Goal: Task Accomplishment & Management: Manage account settings

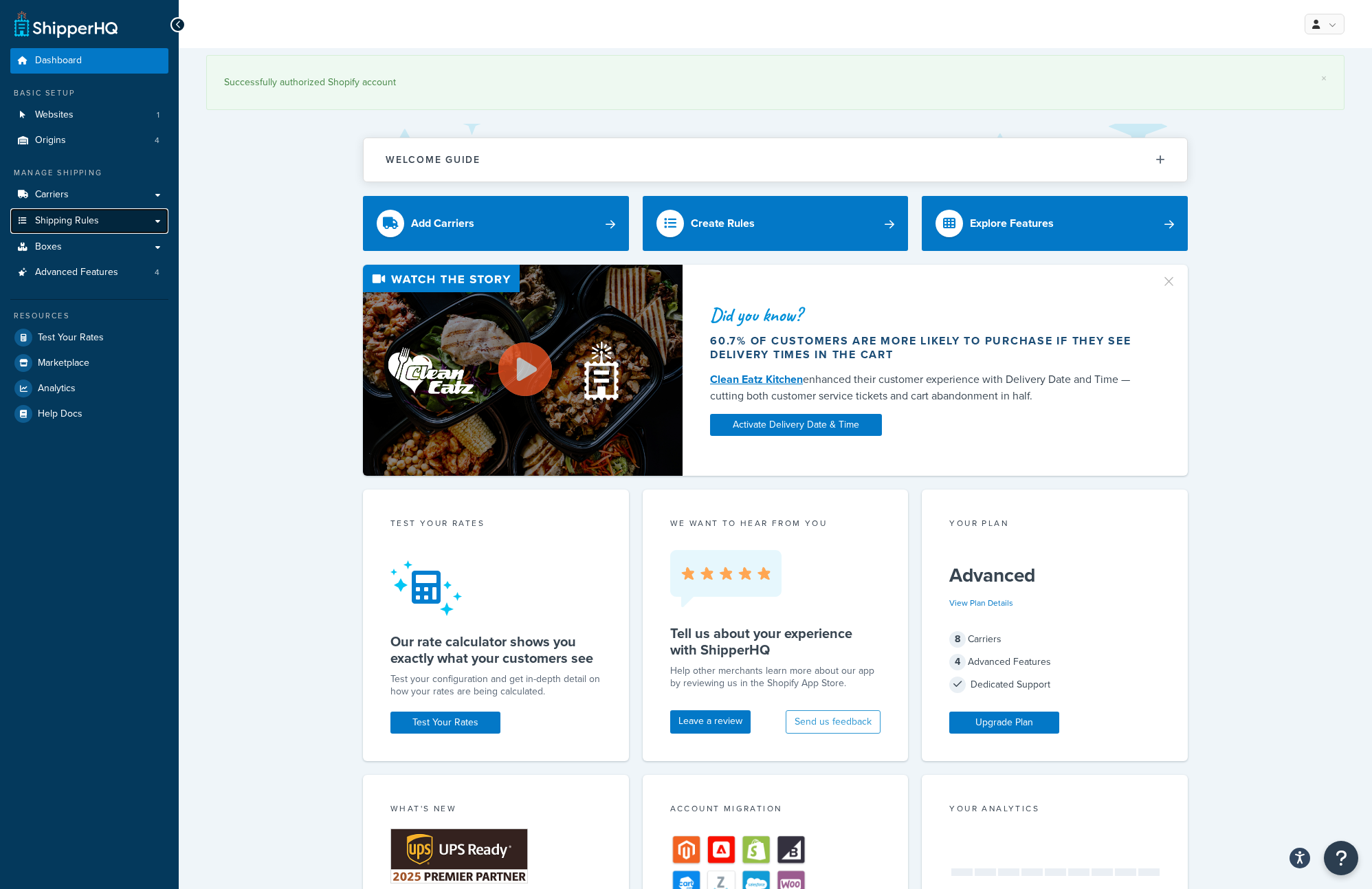
click at [114, 224] on link "Shipping Rules" at bounding box center [89, 220] width 158 height 25
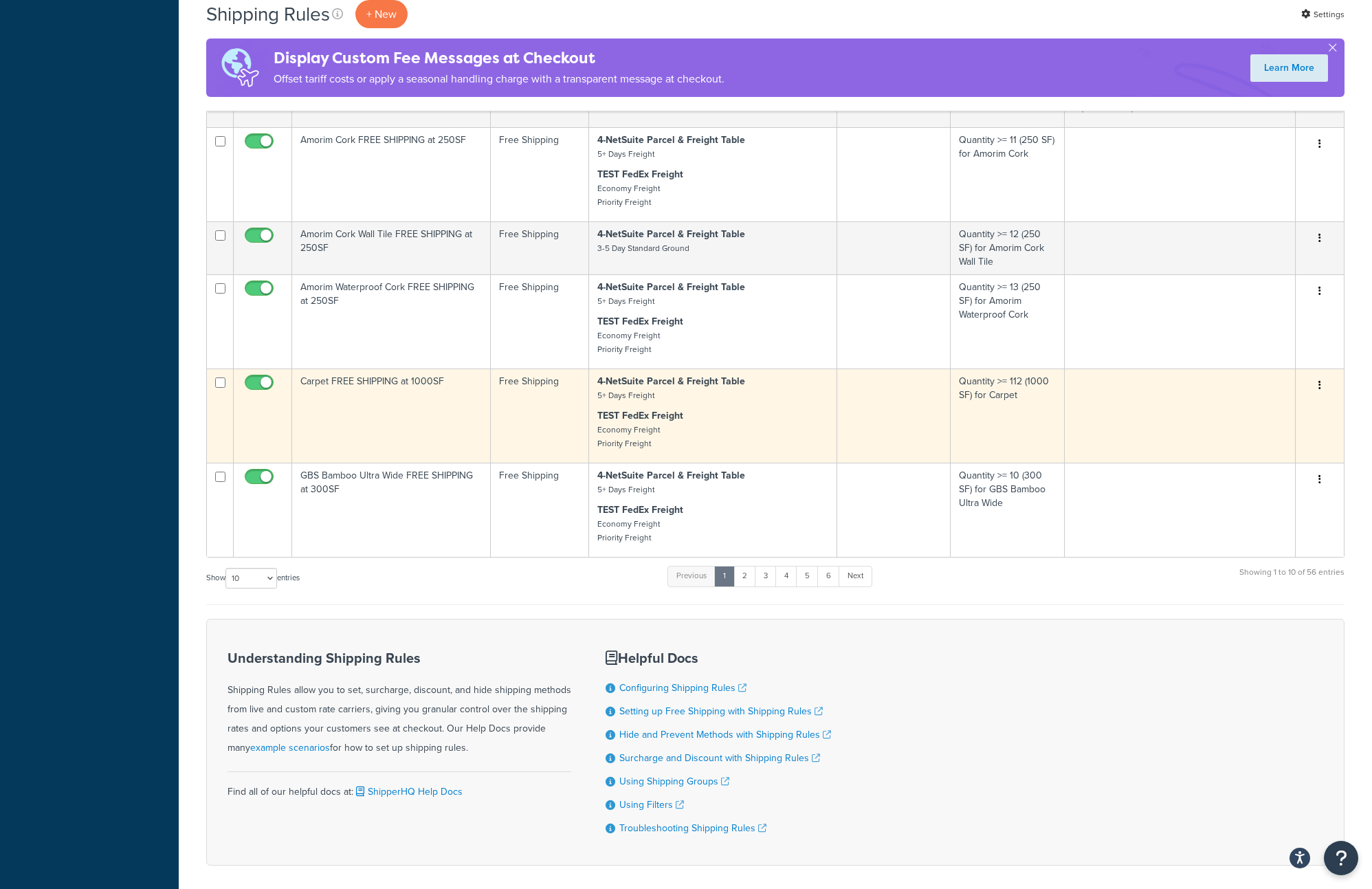
scroll to position [640, 0]
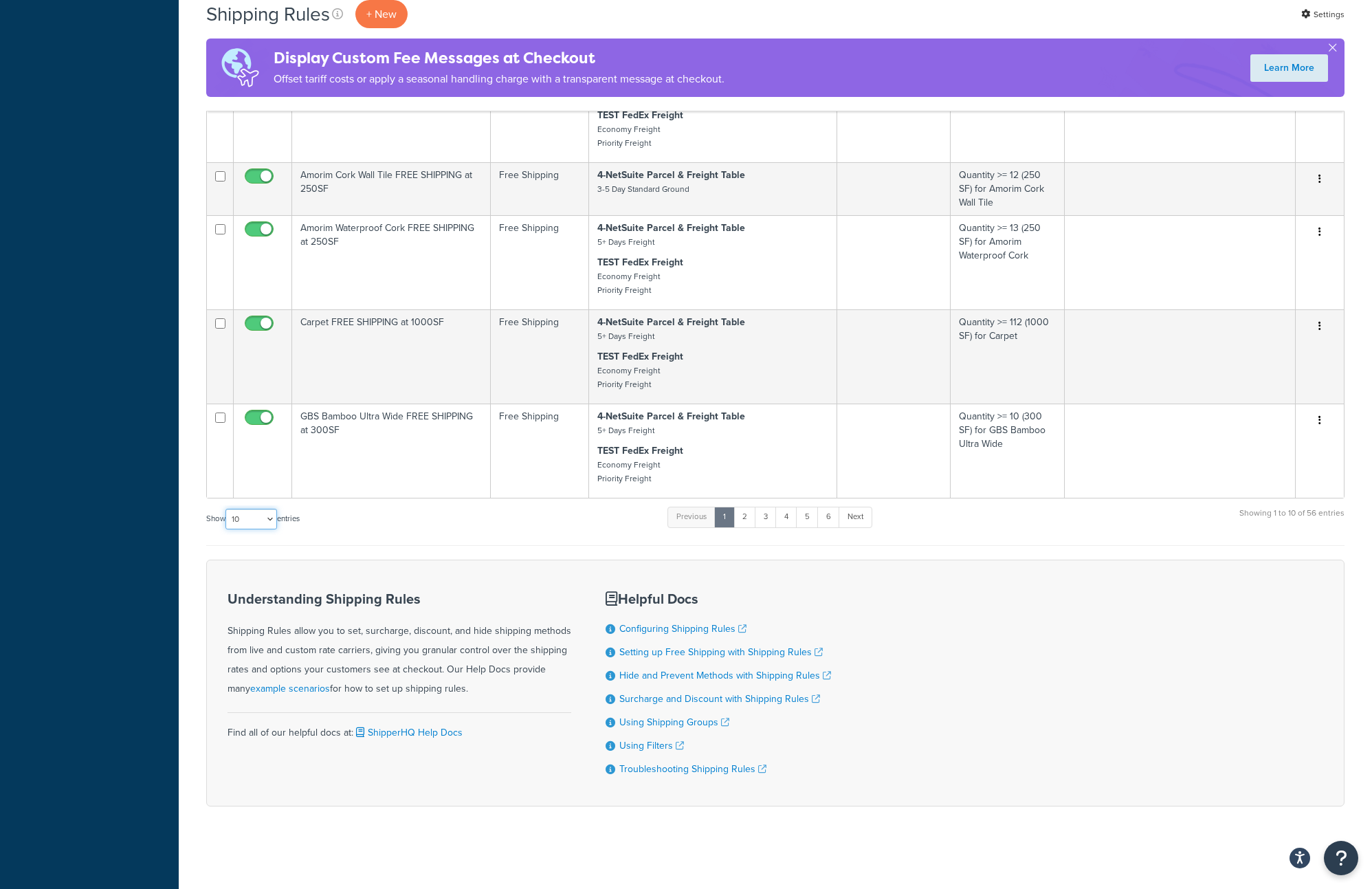
click at [270, 518] on select "10 15 25 50 100 1000" at bounding box center [250, 518] width 51 height 20
select select "1000"
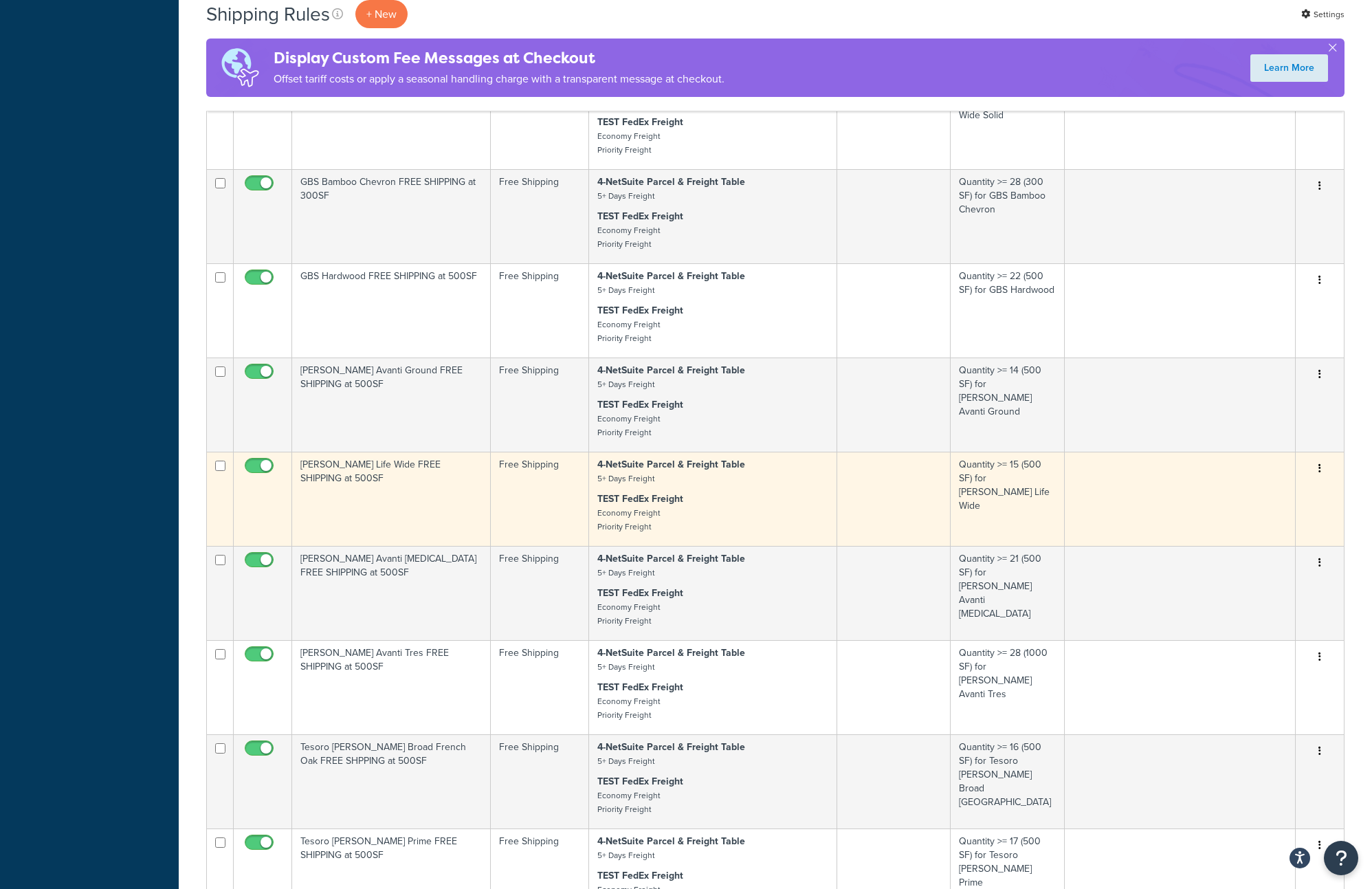
scroll to position [1171, 0]
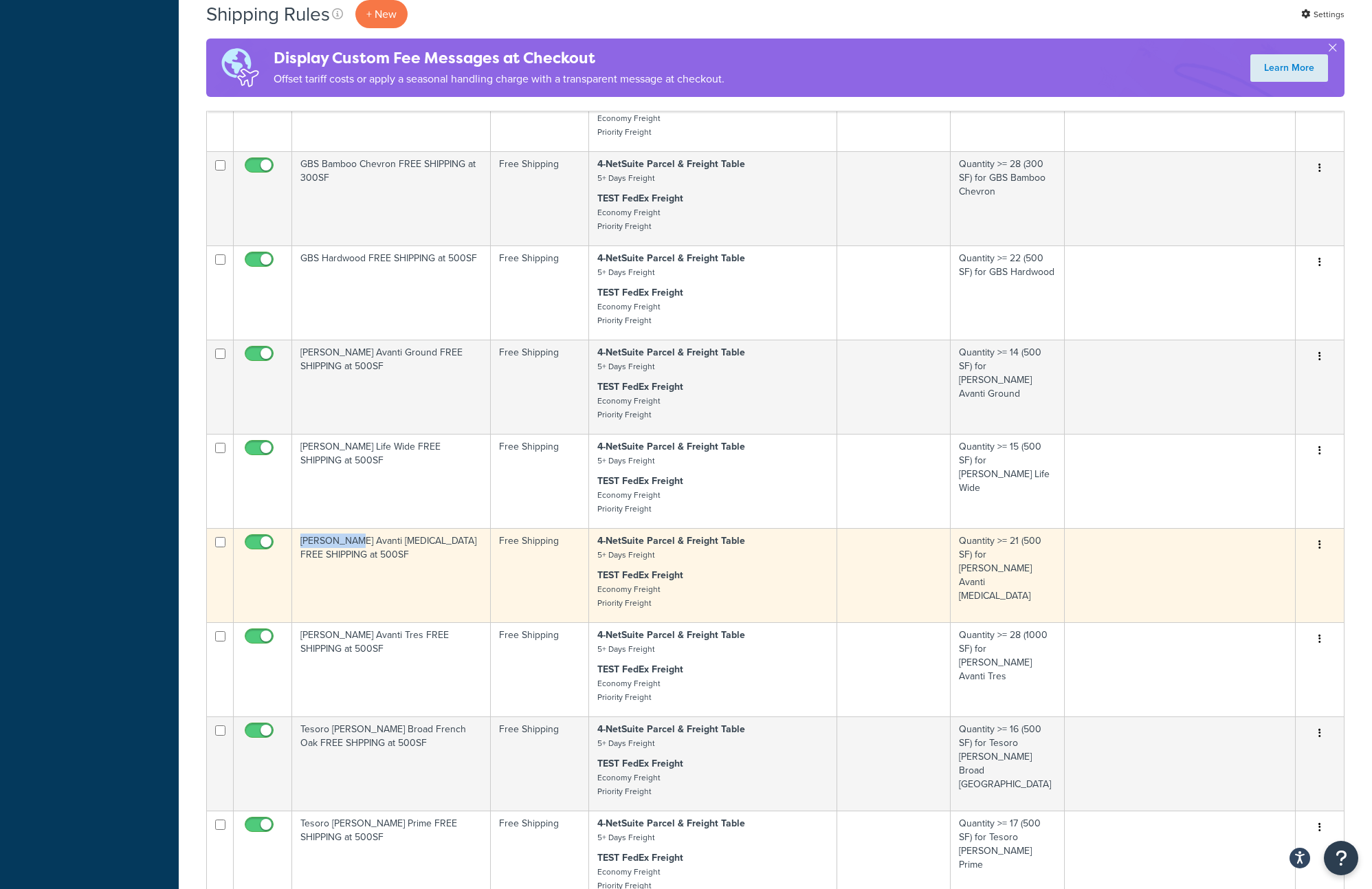
drag, startPoint x: 350, startPoint y: 548, endPoint x: 297, endPoint y: 539, distance: 53.8
click at [297, 539] on td "Kahrs Avanti Sonata FREE SHIPPING at 500SF" at bounding box center [391, 575] width 198 height 94
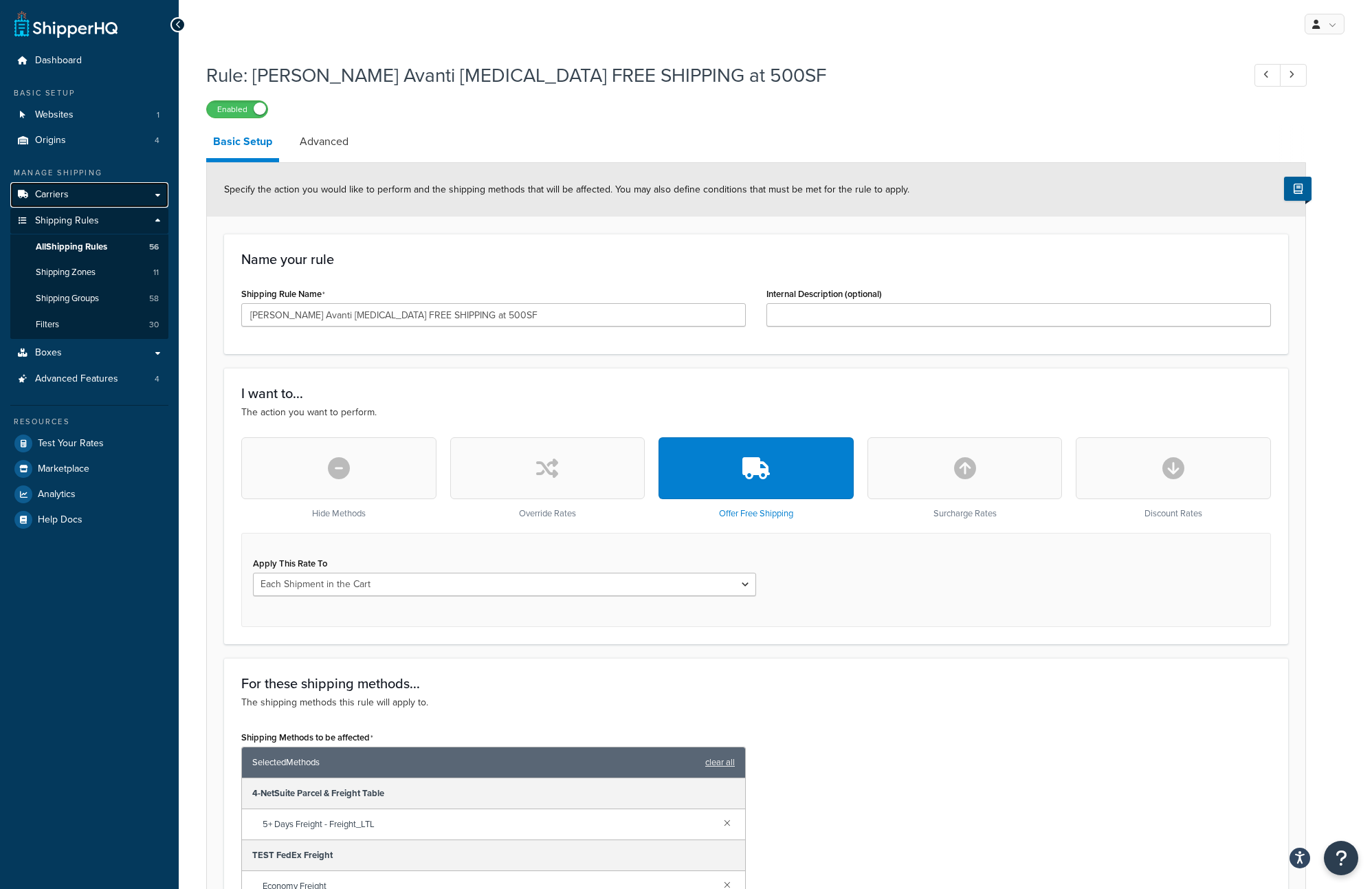
click at [52, 196] on span "Carriers" at bounding box center [51, 195] width 33 height 11
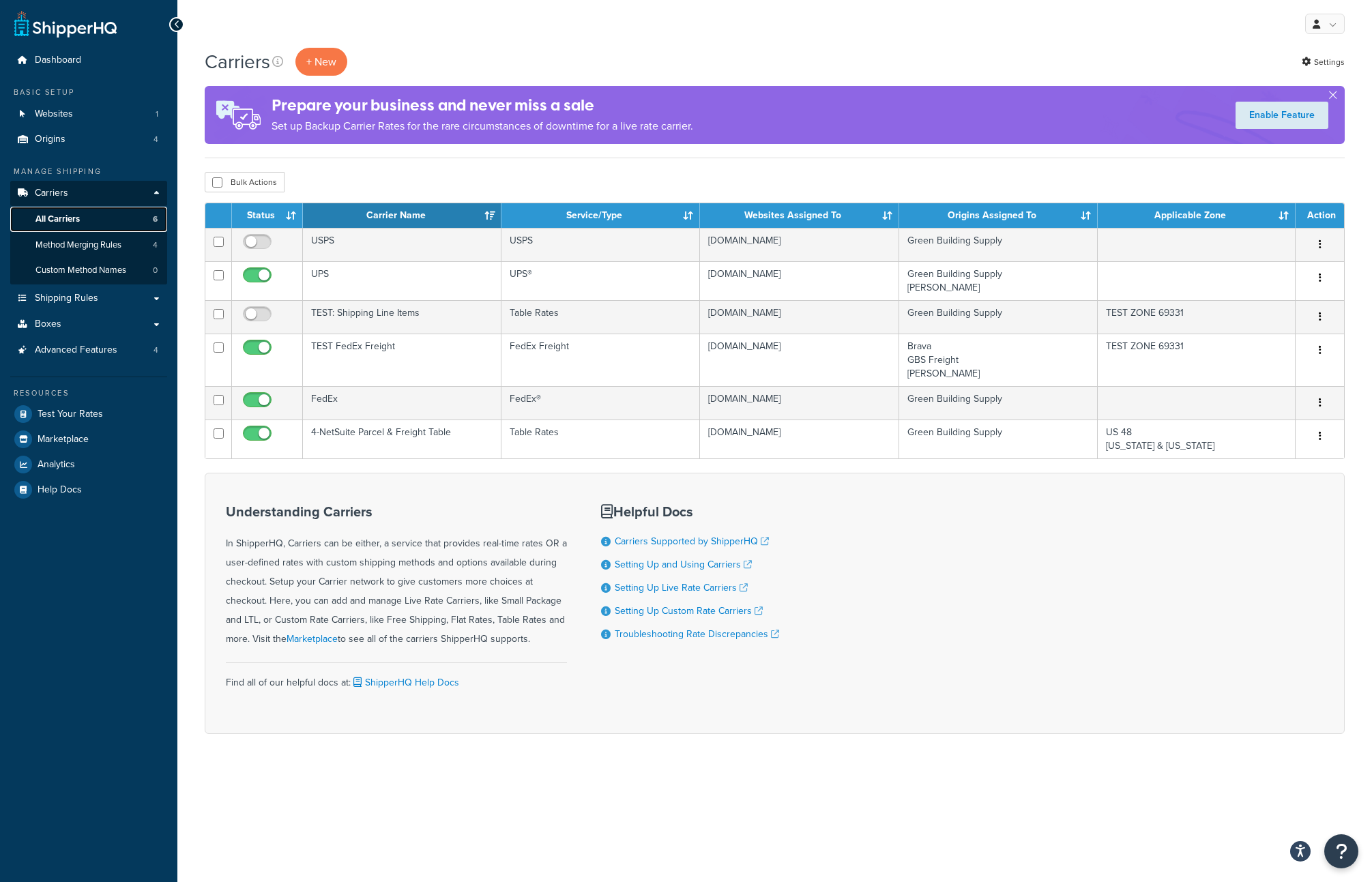
click at [73, 214] on span "All Carriers" at bounding box center [57, 219] width 44 height 11
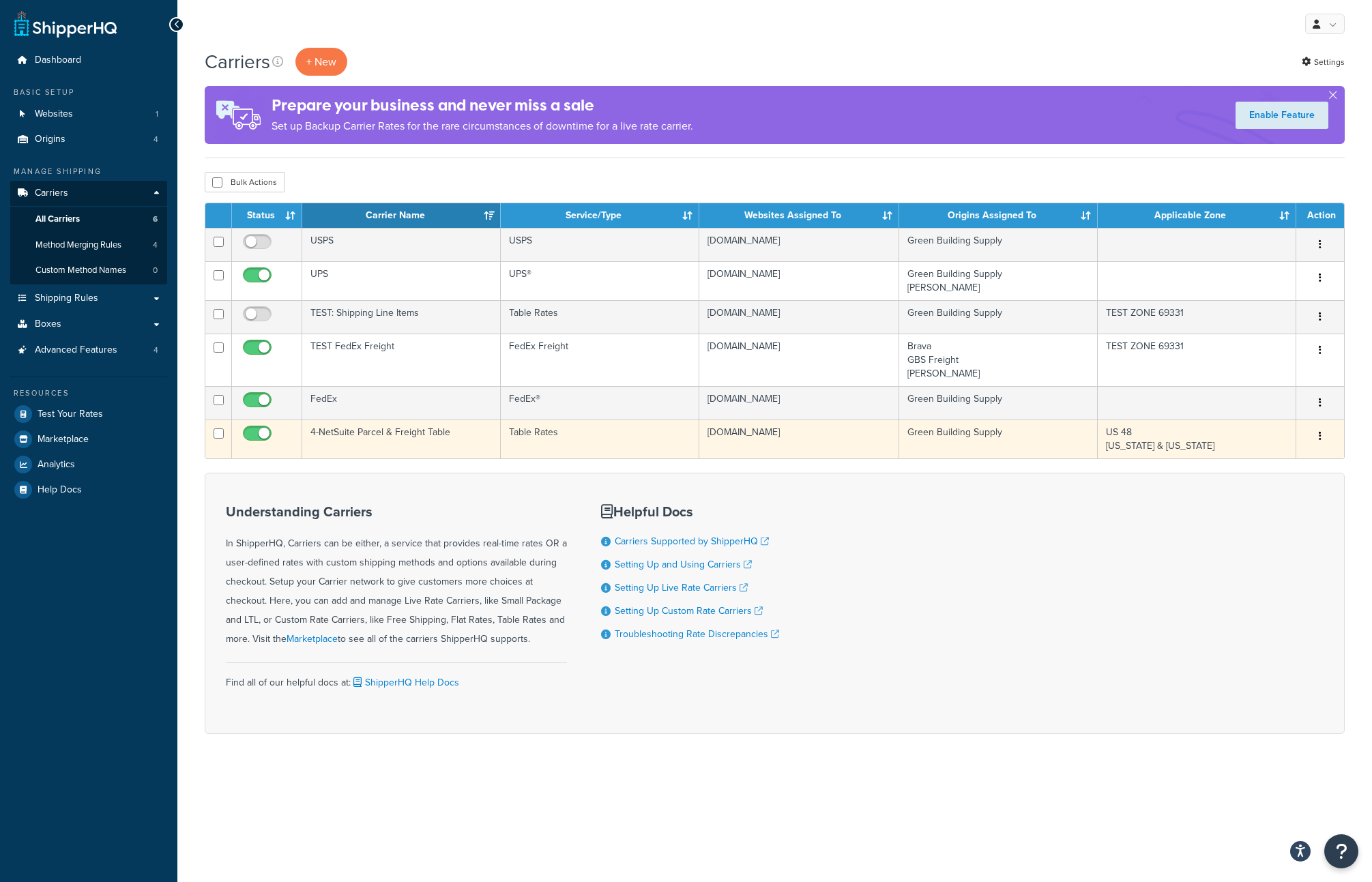
click at [382, 438] on td "4-NetSuite Parcel & Freight Table" at bounding box center [402, 439] width 198 height 39
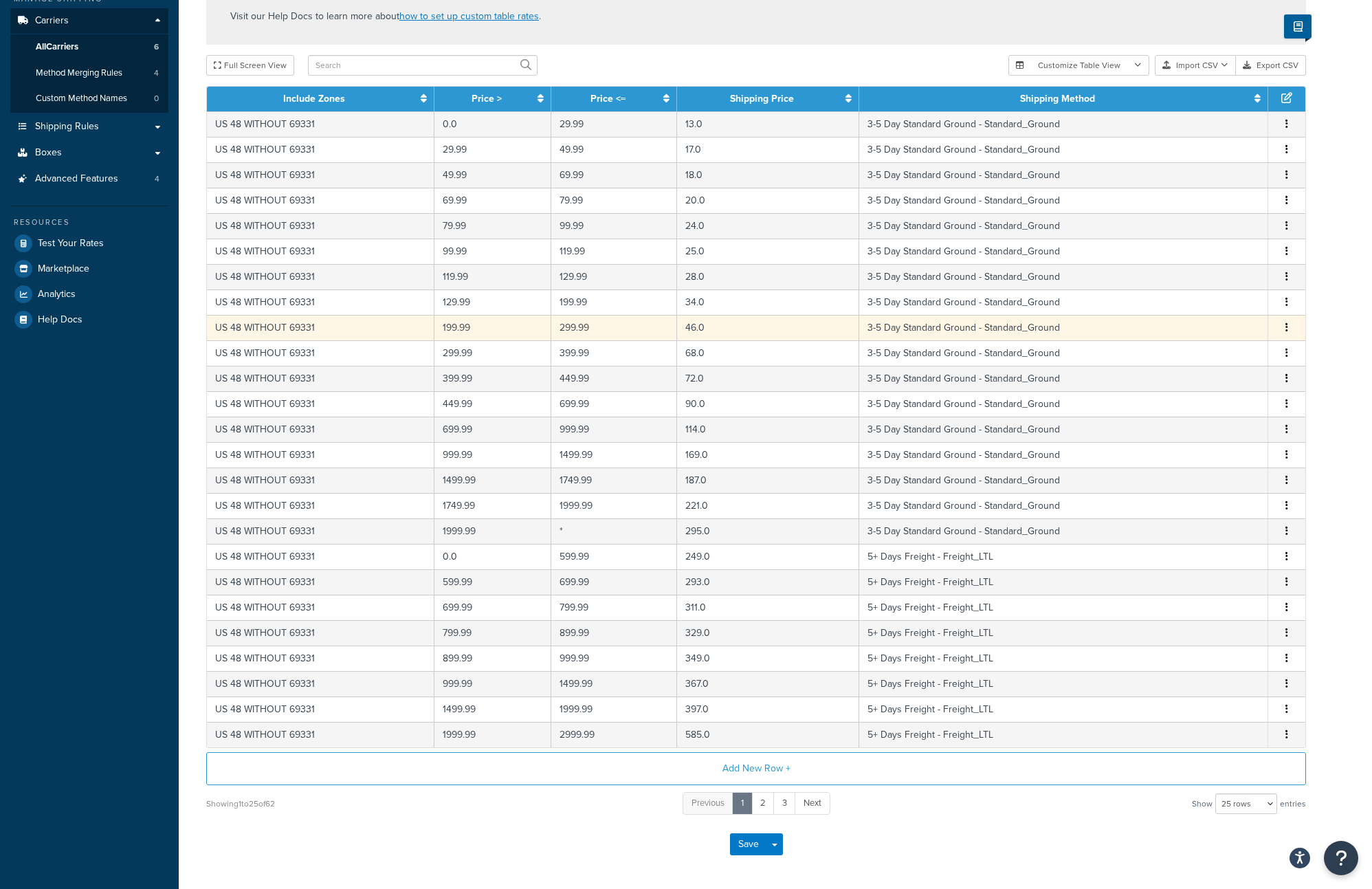
scroll to position [228, 0]
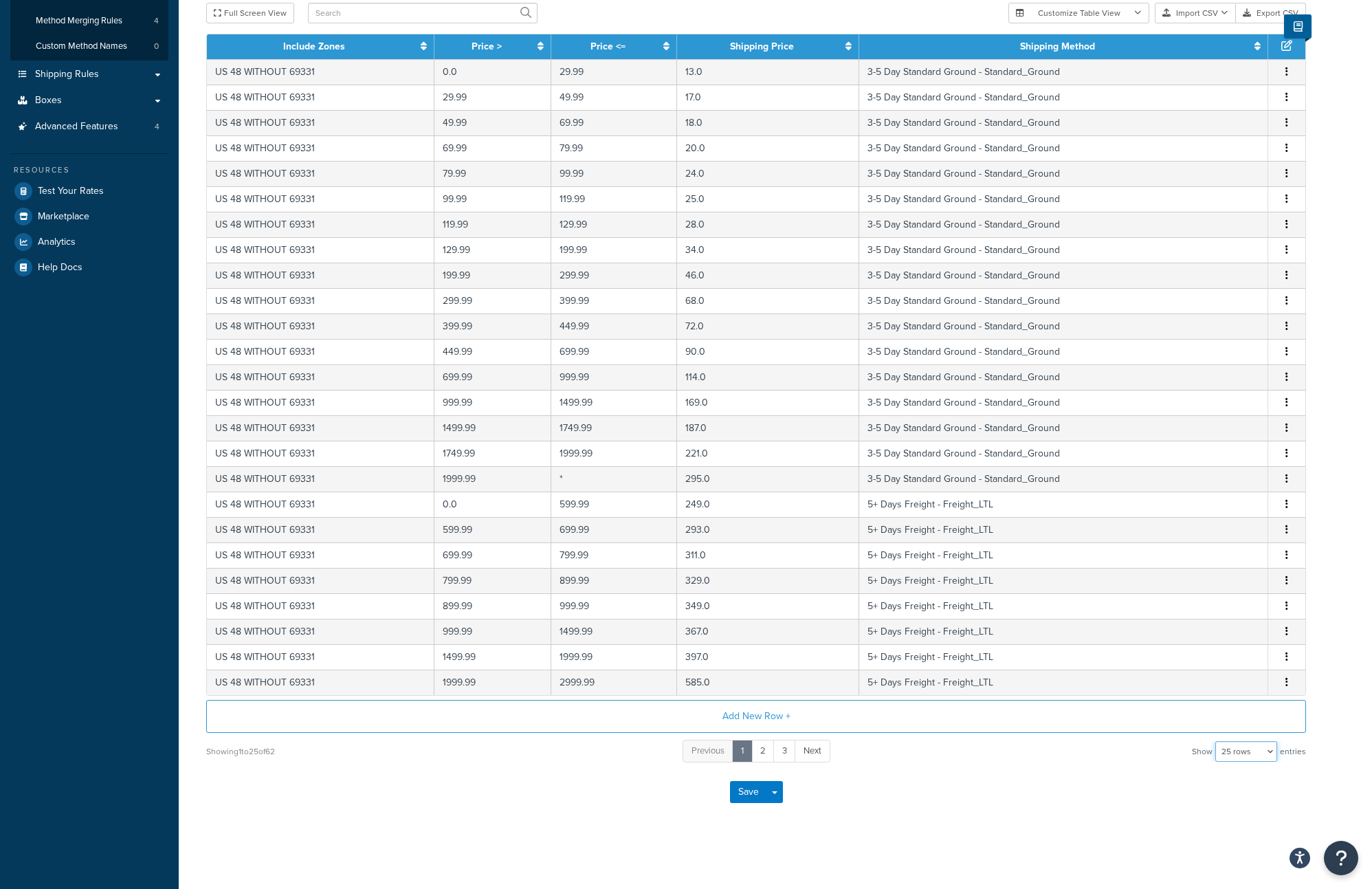
click at [1234, 754] on select "10 rows 15 rows 25 rows 50 rows 100 rows 1000 rows" at bounding box center [1246, 751] width 62 height 20
select select "1000"
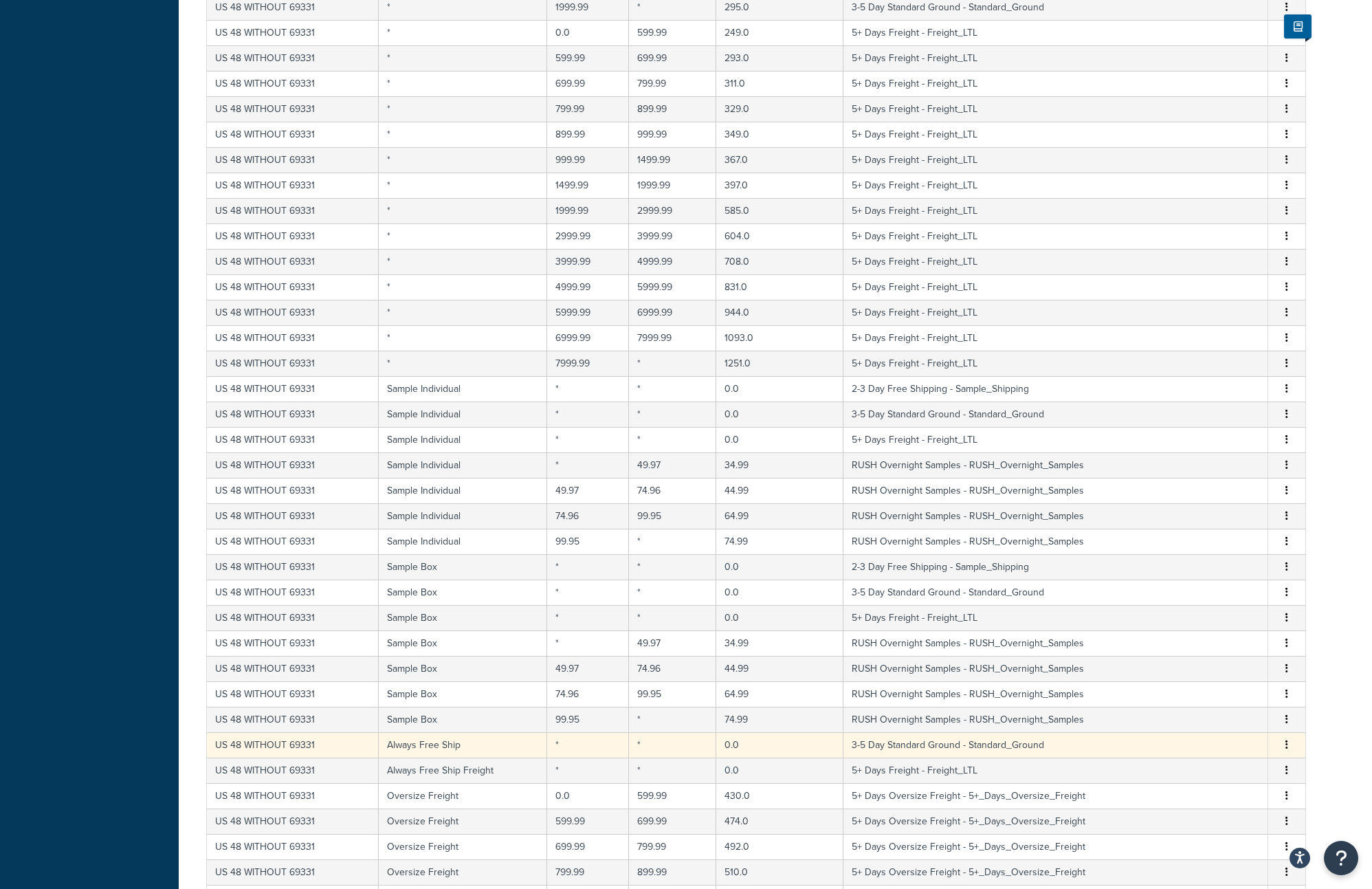
scroll to position [474, 0]
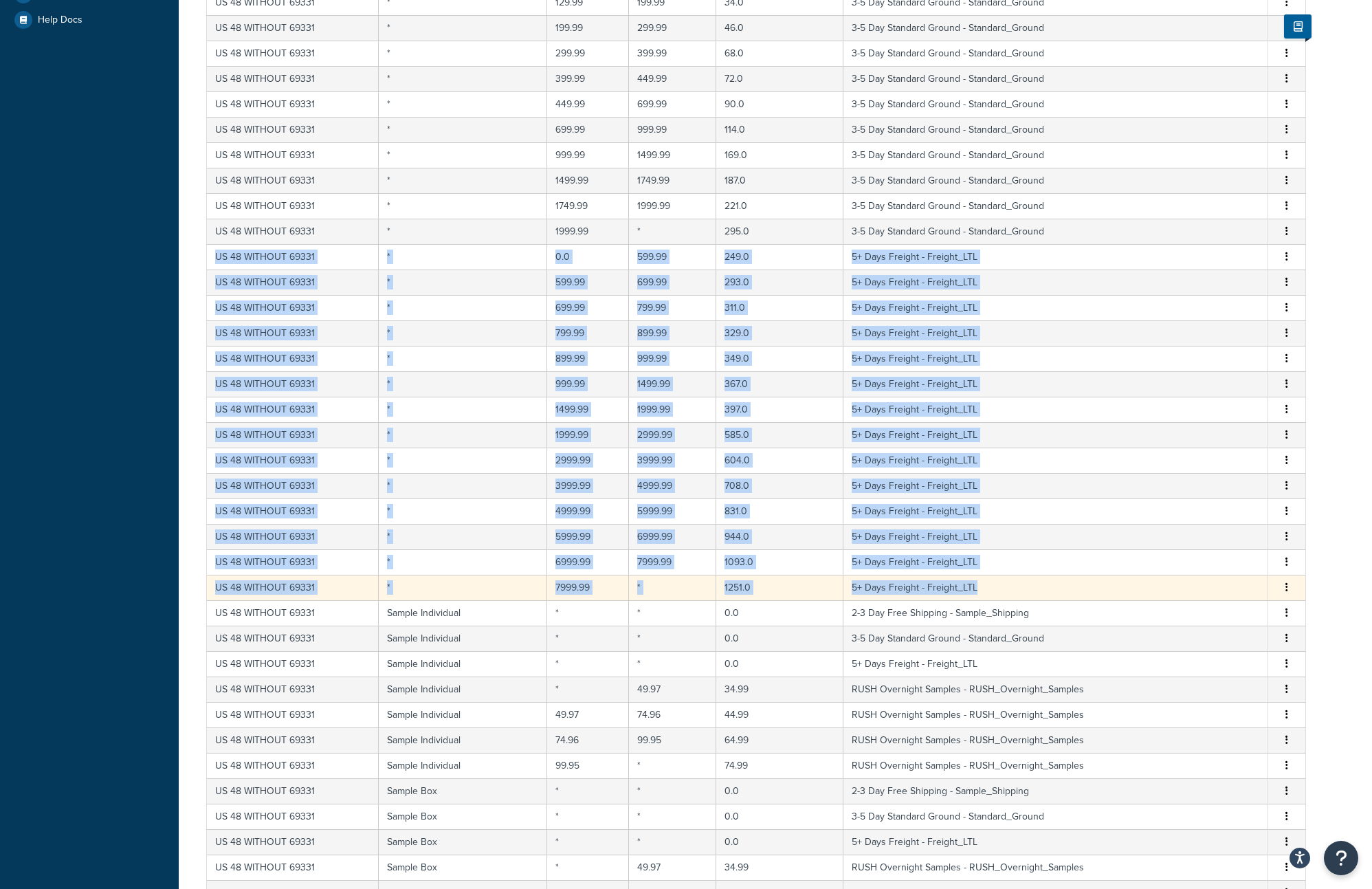
drag, startPoint x: 215, startPoint y: 257, endPoint x: 1138, endPoint y: 592, distance: 981.9
click at [1138, 592] on tbody "US 48 WITHOUT 69331 * 0.0 29.99 13.0 3-5 Day Standard Ground - Standard_Ground …" at bounding box center [757, 600] width 1099 height 1576
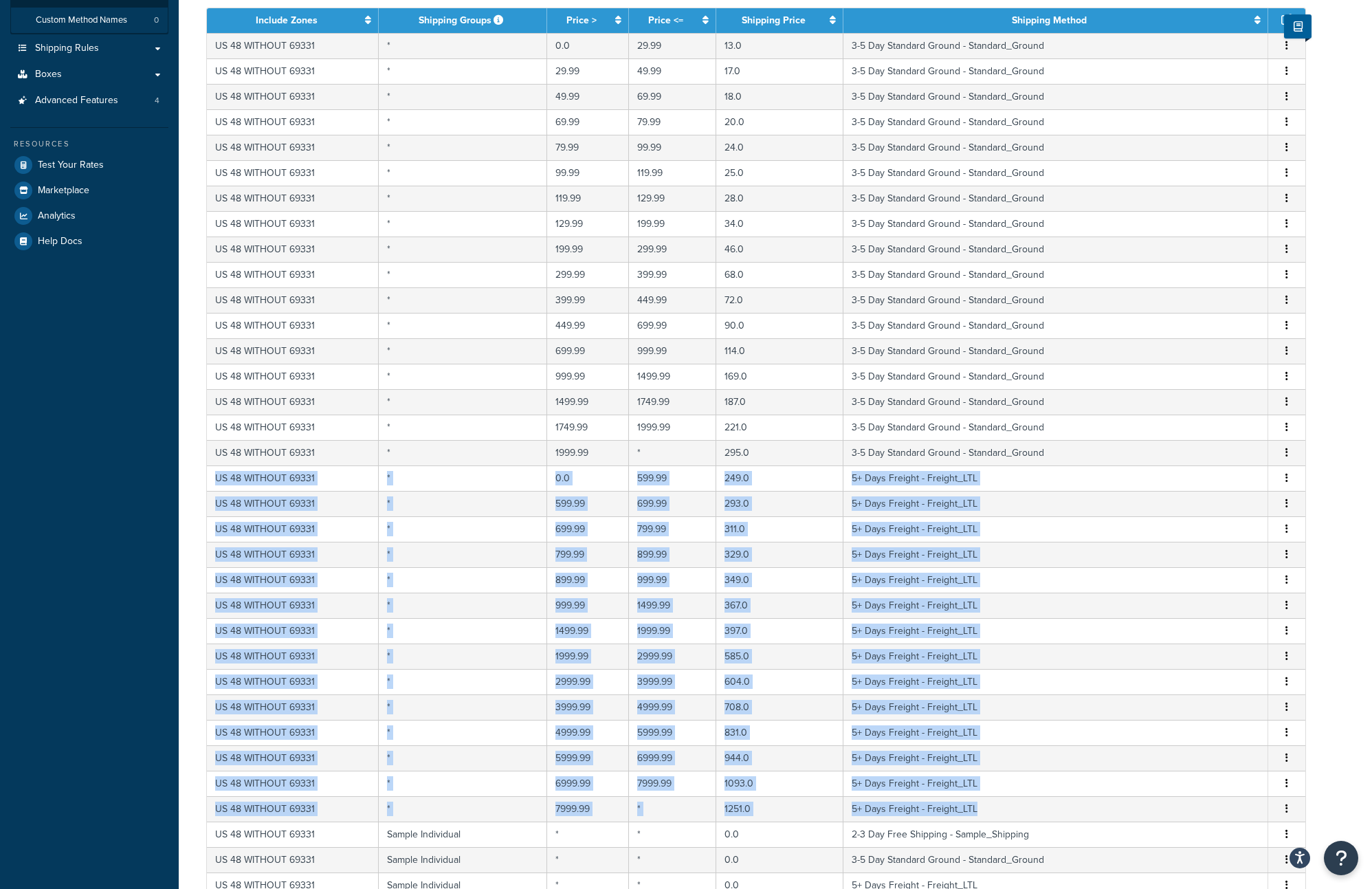
scroll to position [0, 0]
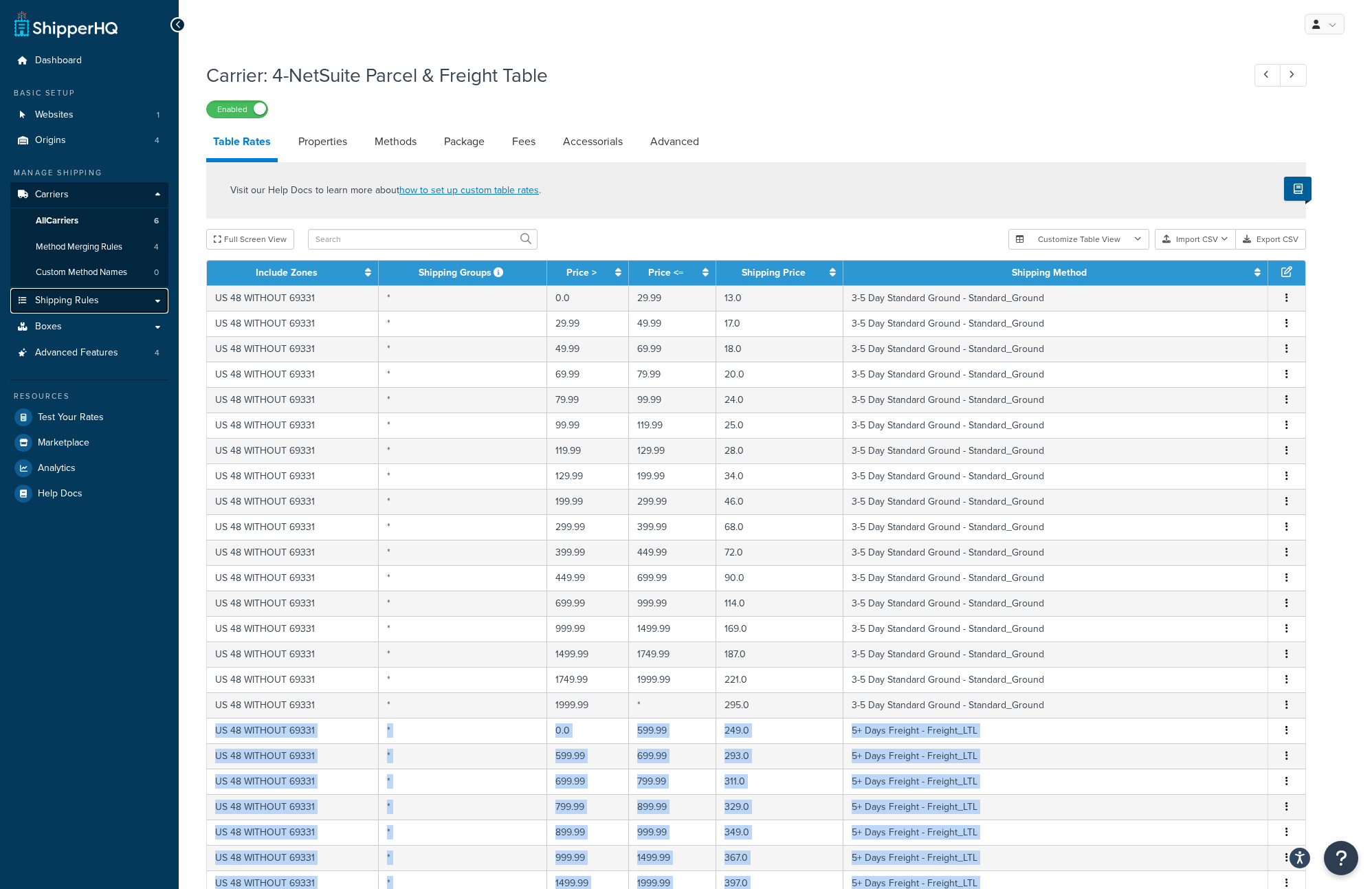
click at [96, 298] on span "Shipping Rules" at bounding box center [67, 301] width 64 height 11
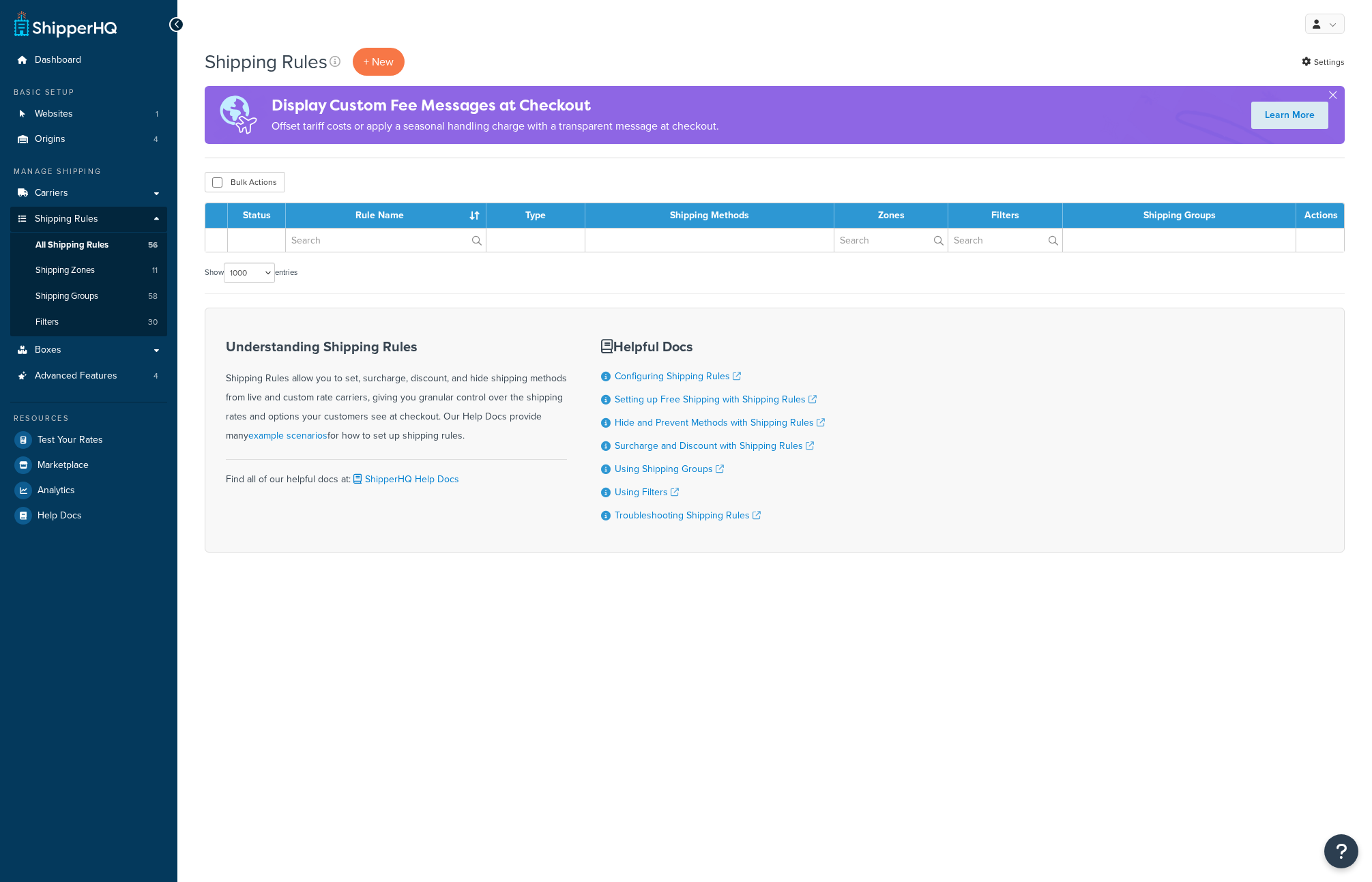
select select "1000"
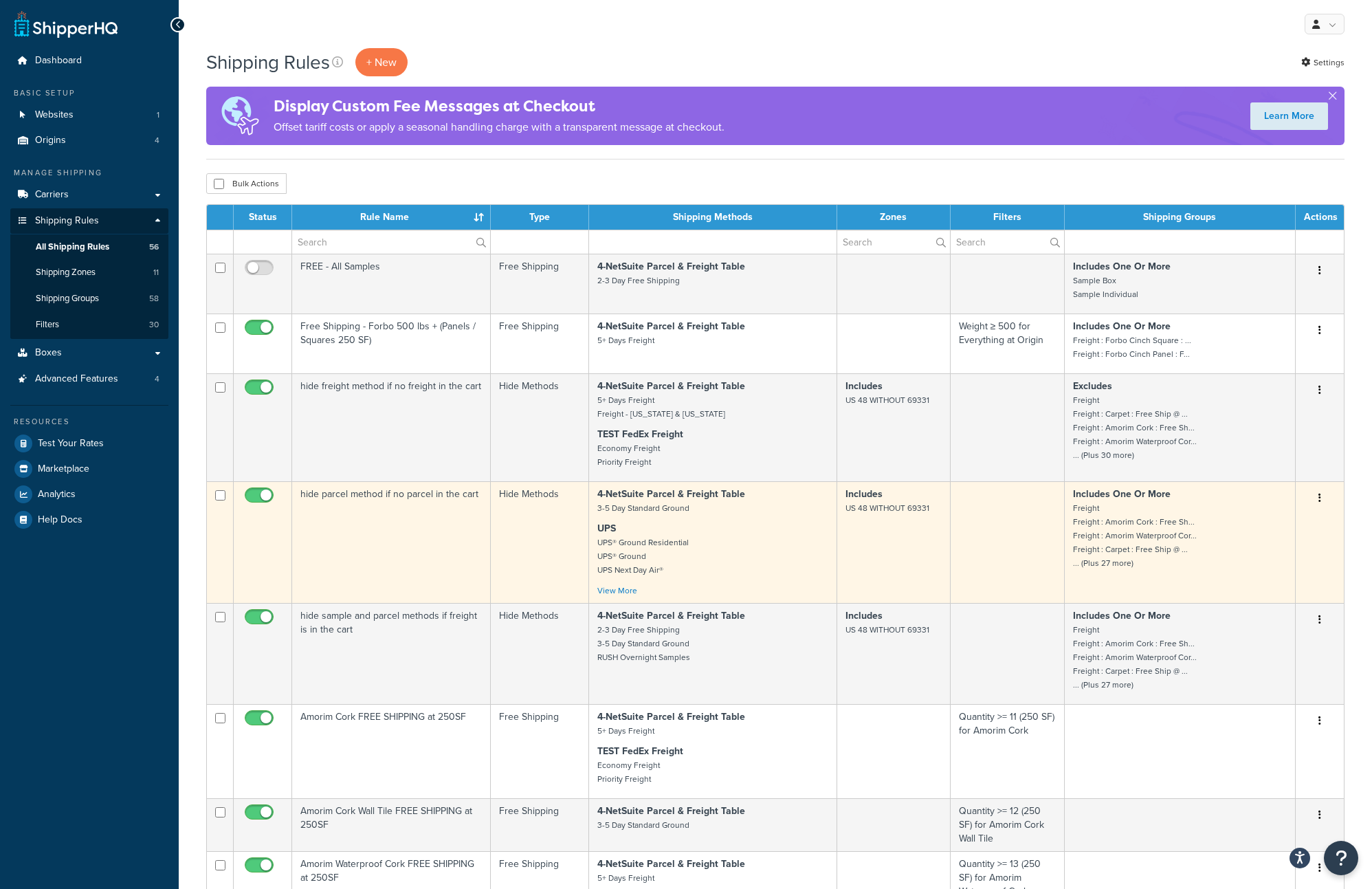
click at [410, 530] on td "hide parcel method if no parcel in the cart" at bounding box center [391, 542] width 198 height 122
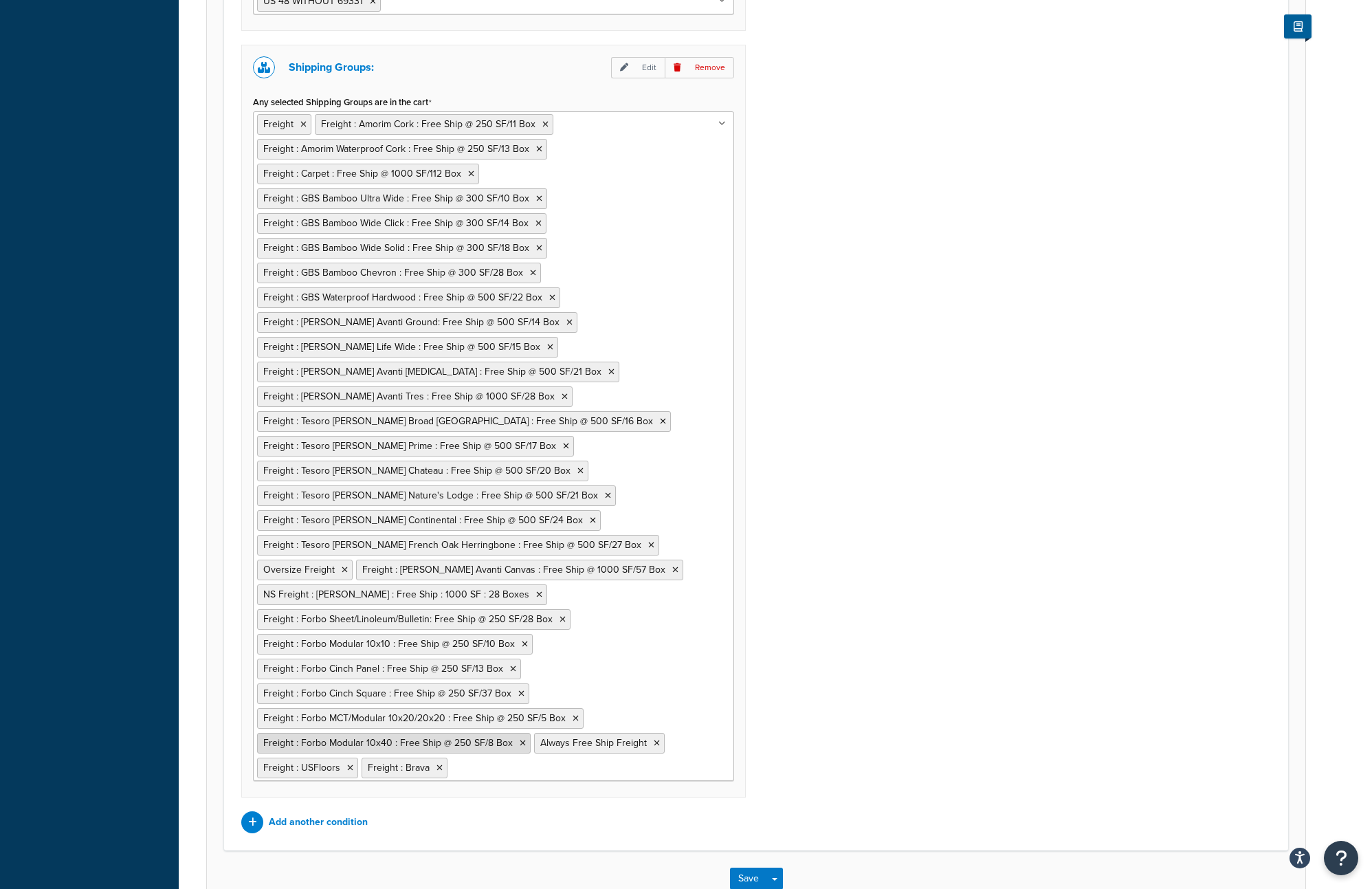
scroll to position [1158, 0]
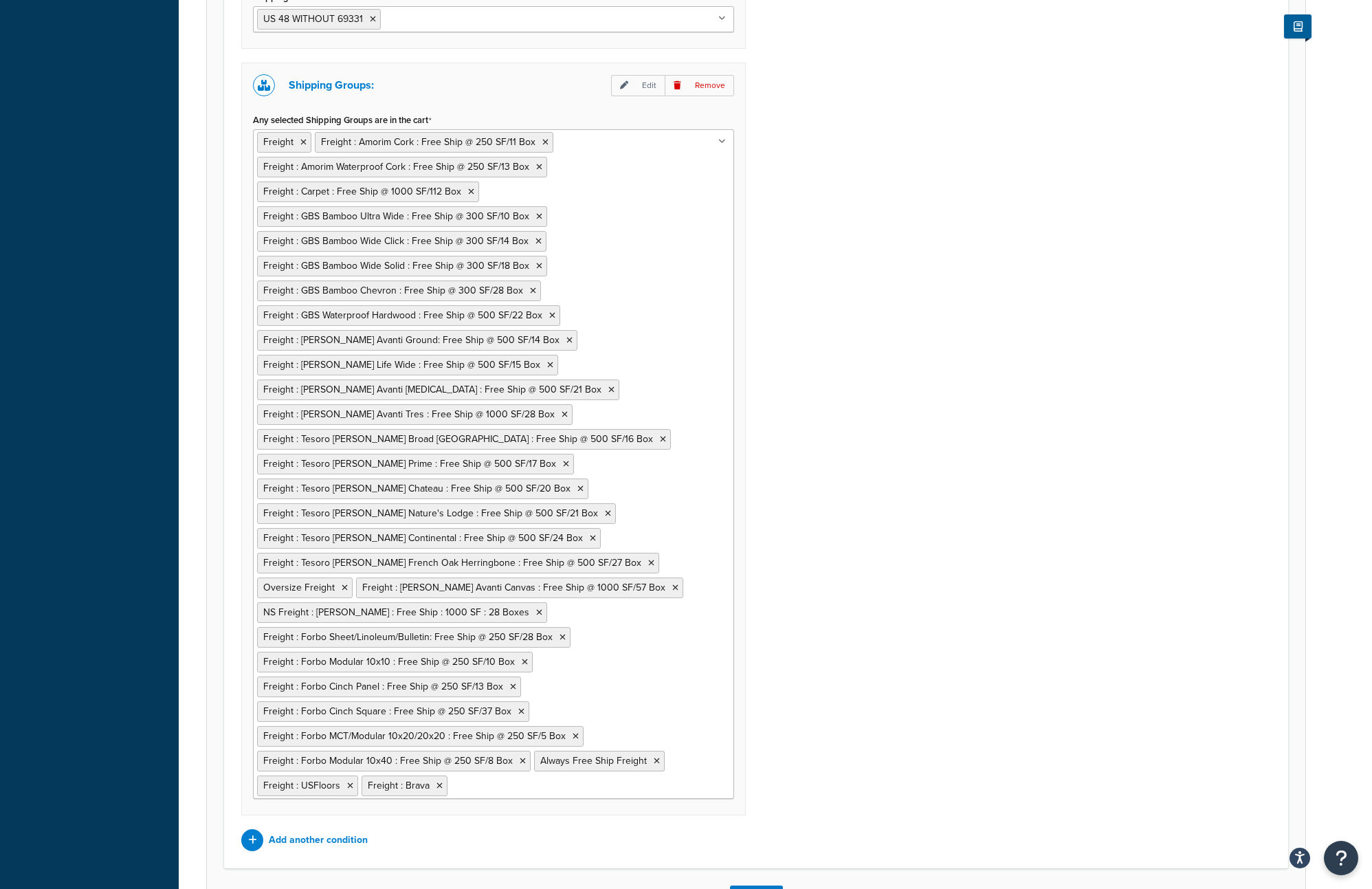
click at [594, 787] on ul "Freight Freight : Amorim Cork : Free Ship @ 250 SF/11 Box Freight : Amorim Wate…" at bounding box center [493, 464] width 481 height 670
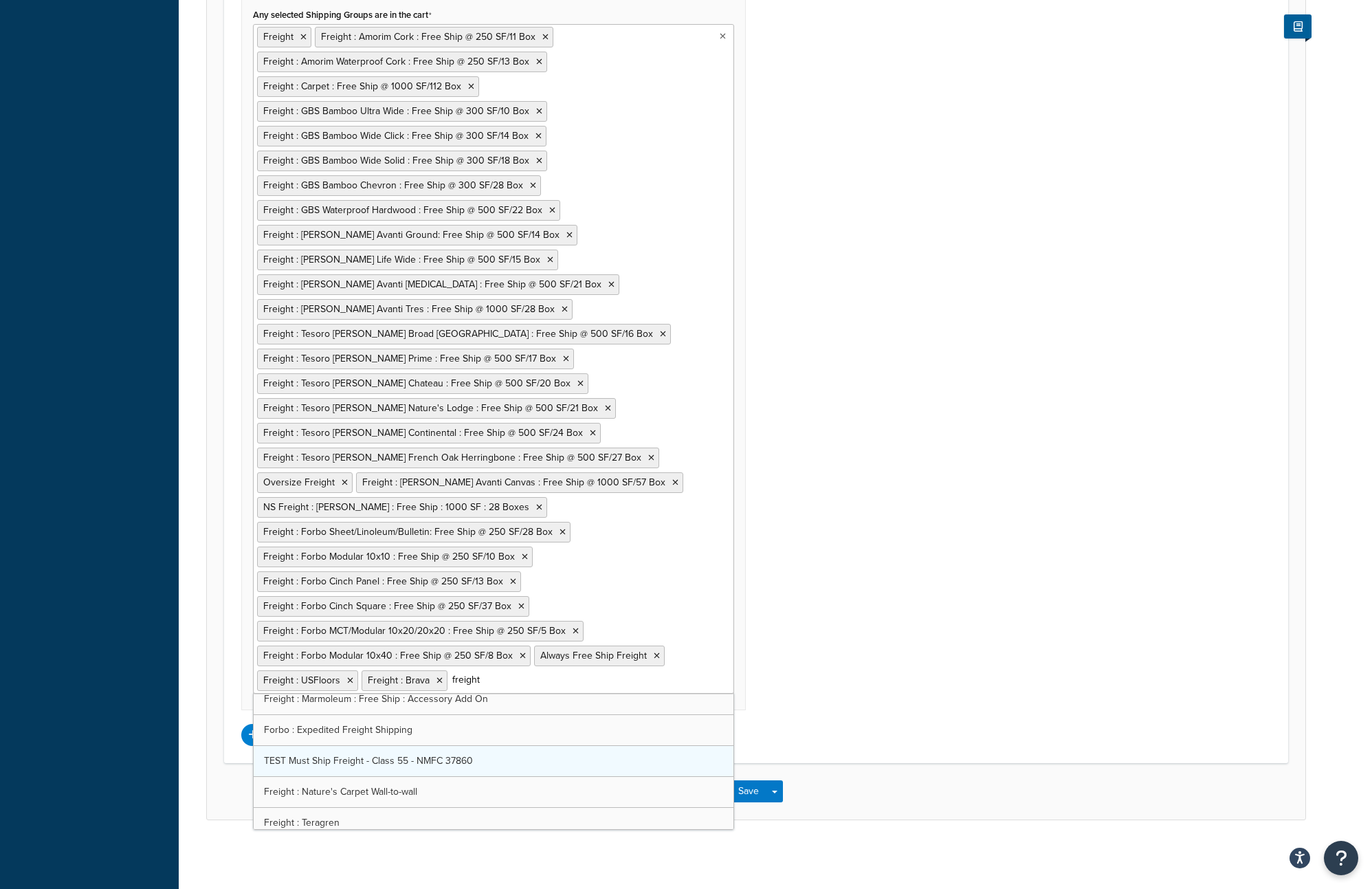
scroll to position [0, 0]
type input "f"
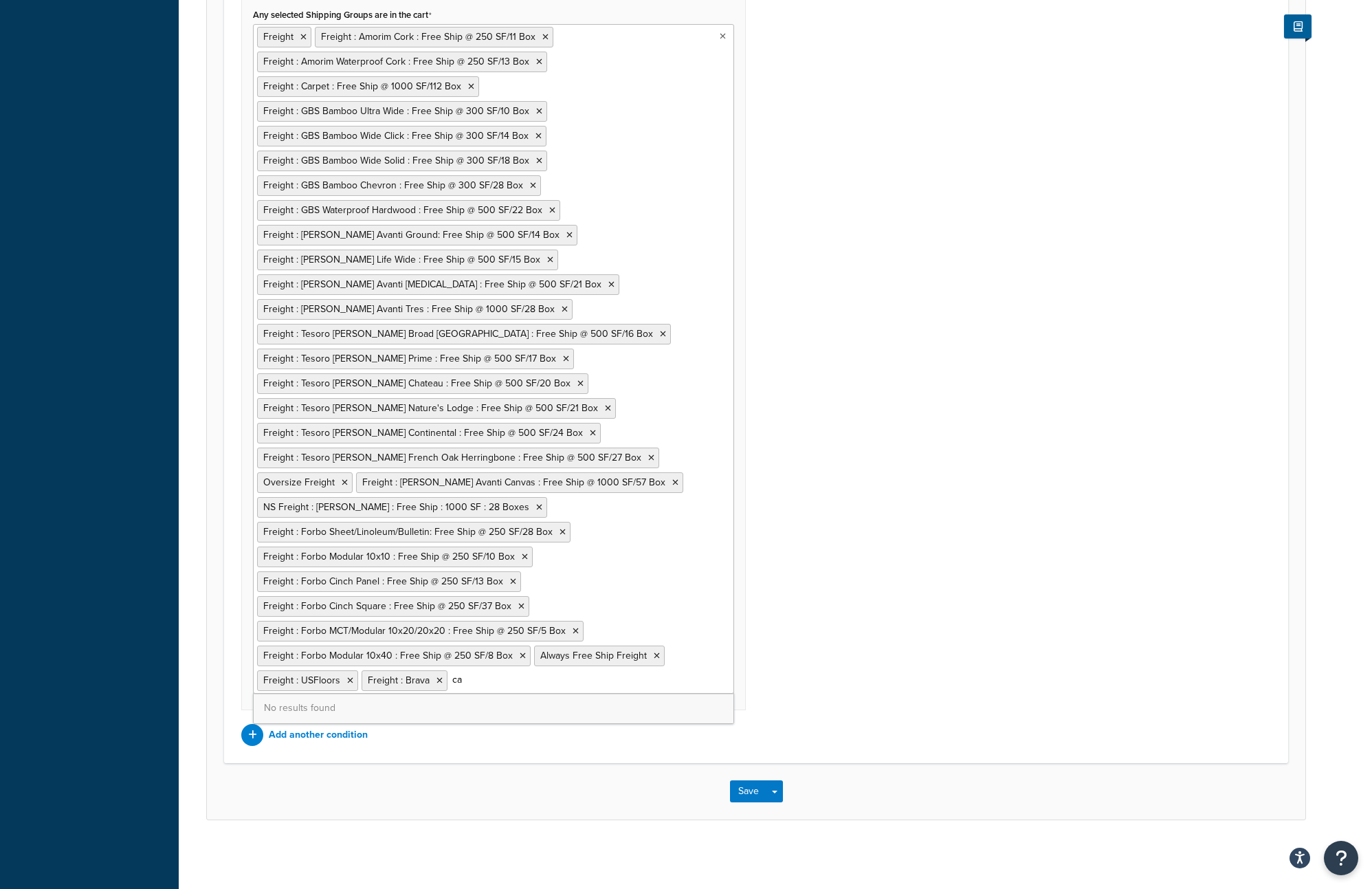
type input "c"
click at [793, 431] on div "Shipping Zones: Edit Remove Shipping Zones Include US 48 WITHOUT 69331 US 48 US…" at bounding box center [756, 290] width 1050 height 912
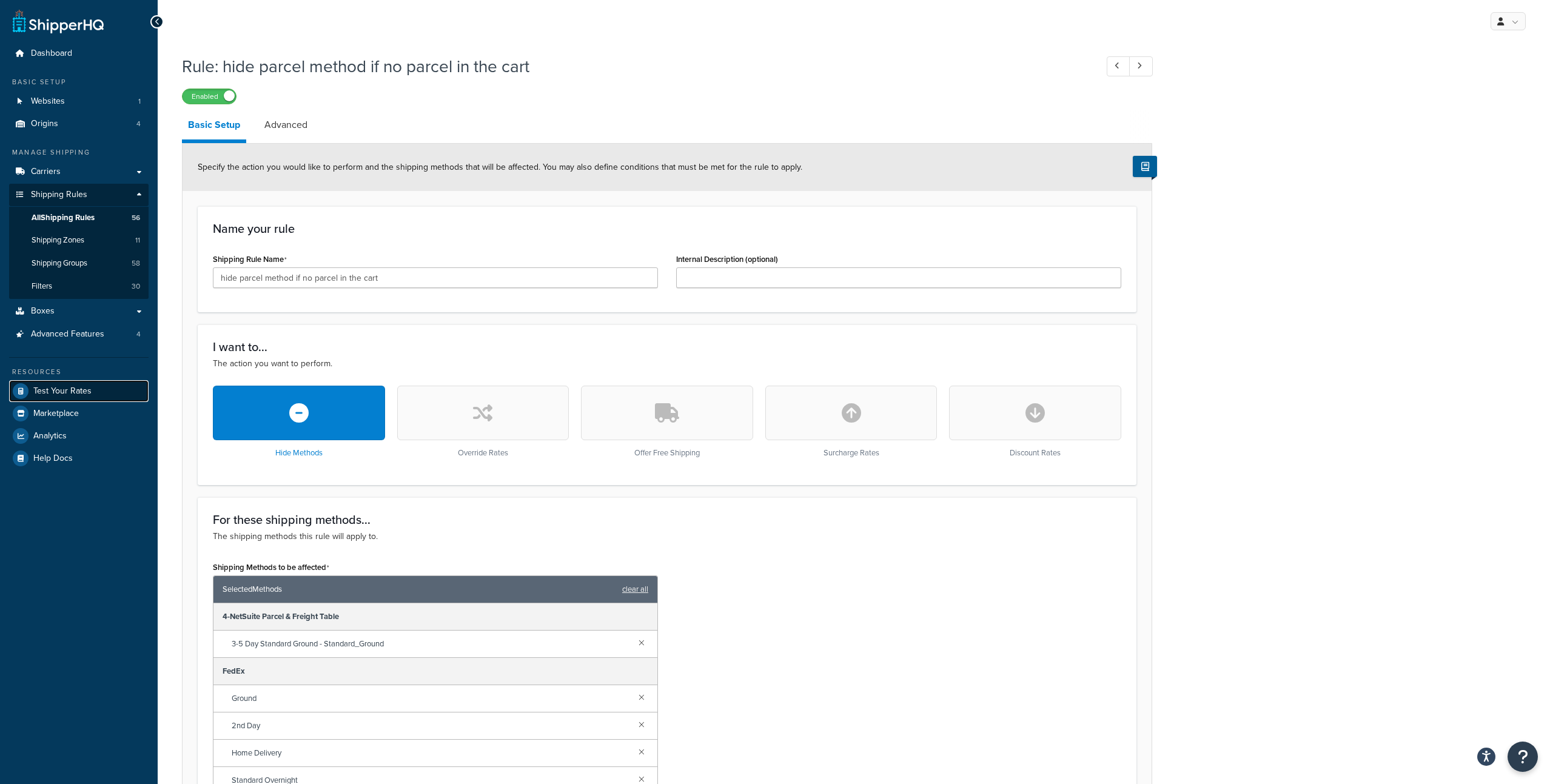
click at [77, 396] on span "Test Your Rates" at bounding box center [62, 391] width 58 height 10
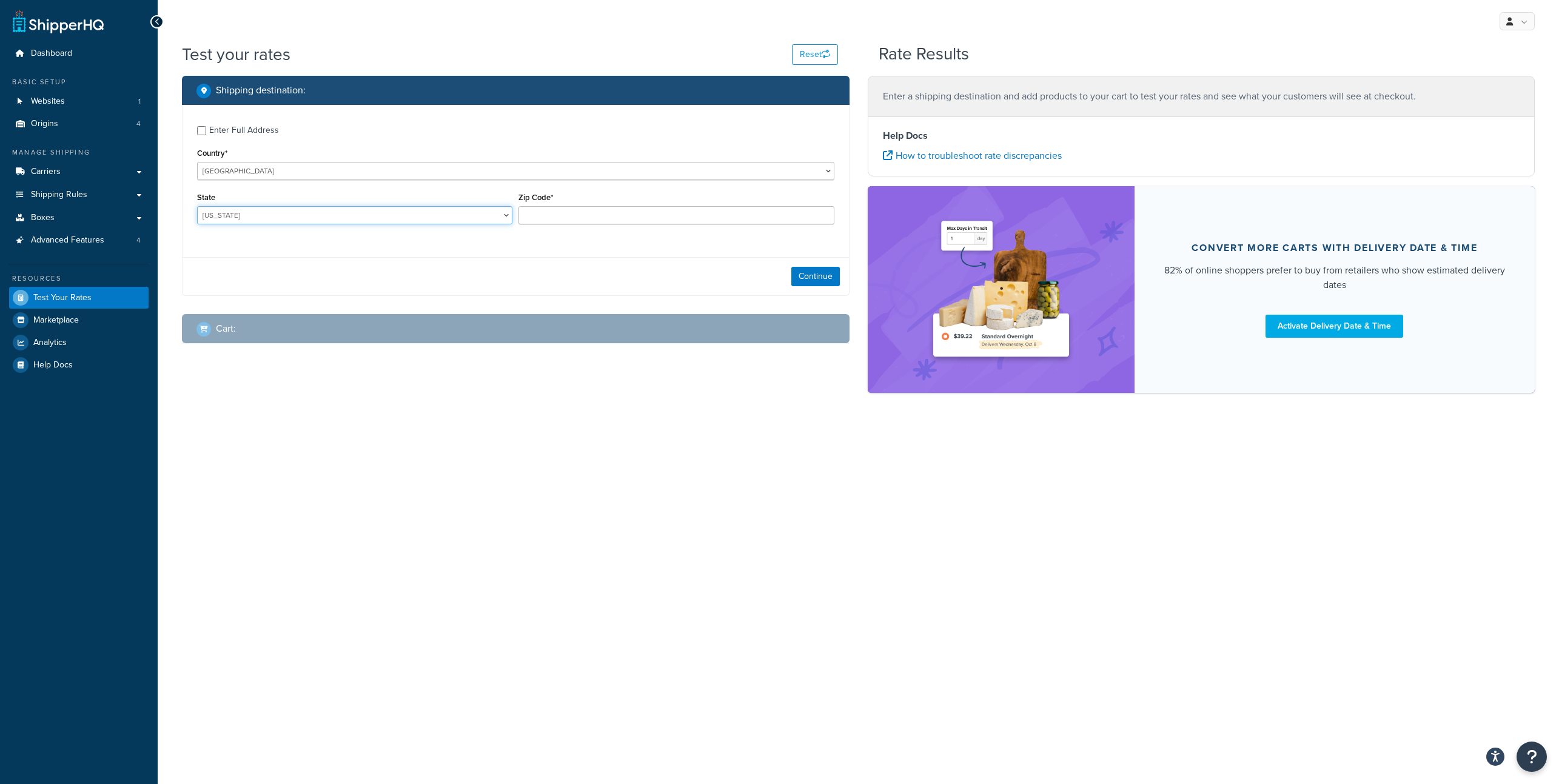
click at [447, 216] on select "Alabama Alaska American Samoa Arizona Arkansas Armed Forces Americas Armed Forc…" at bounding box center [355, 215] width 315 height 18
select select "NE"
click at [80, 97] on link "Websites 1" at bounding box center [79, 101] width 140 height 22
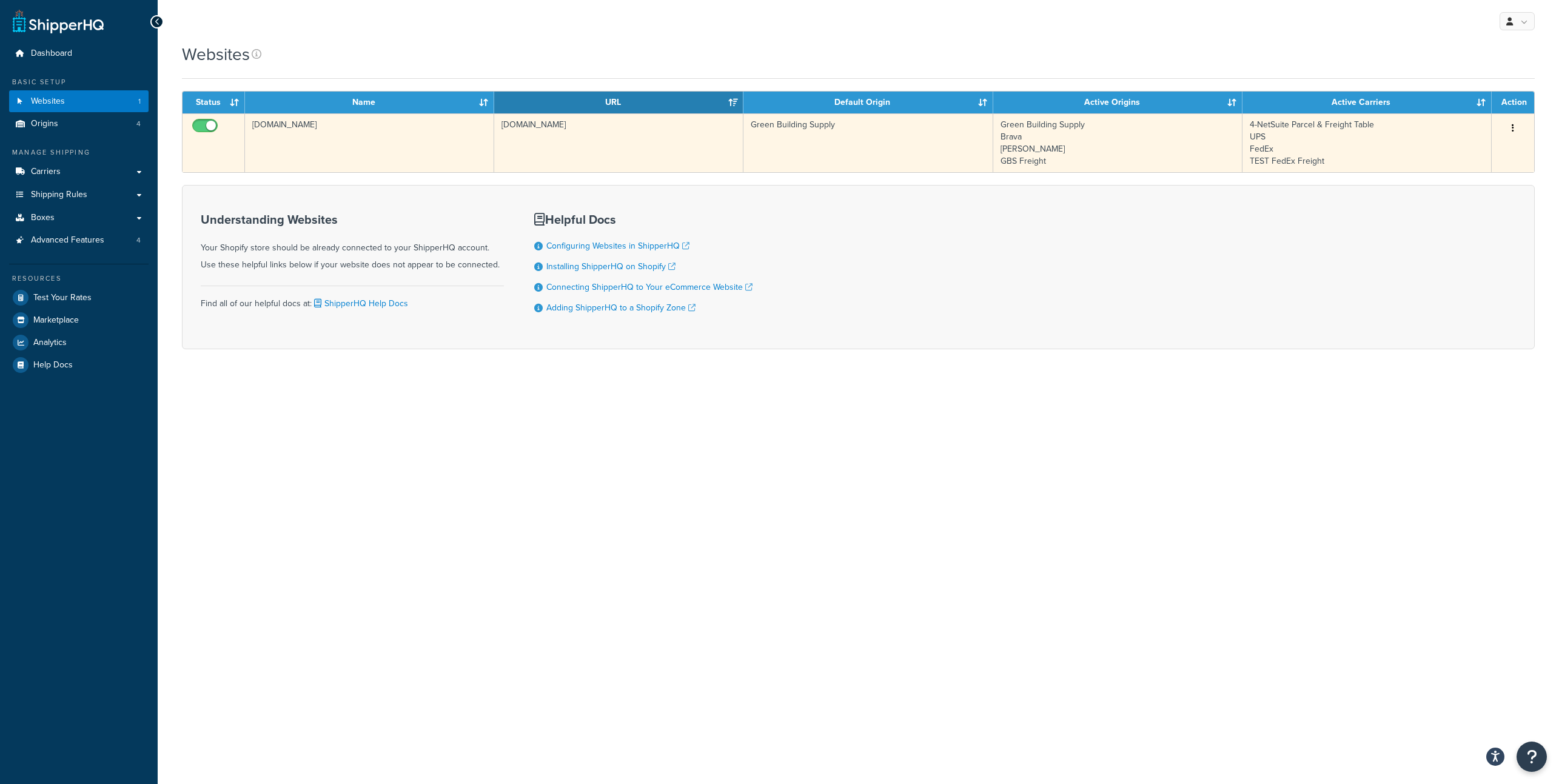
click at [282, 131] on td "[DOMAIN_NAME]" at bounding box center [370, 143] width 249 height 59
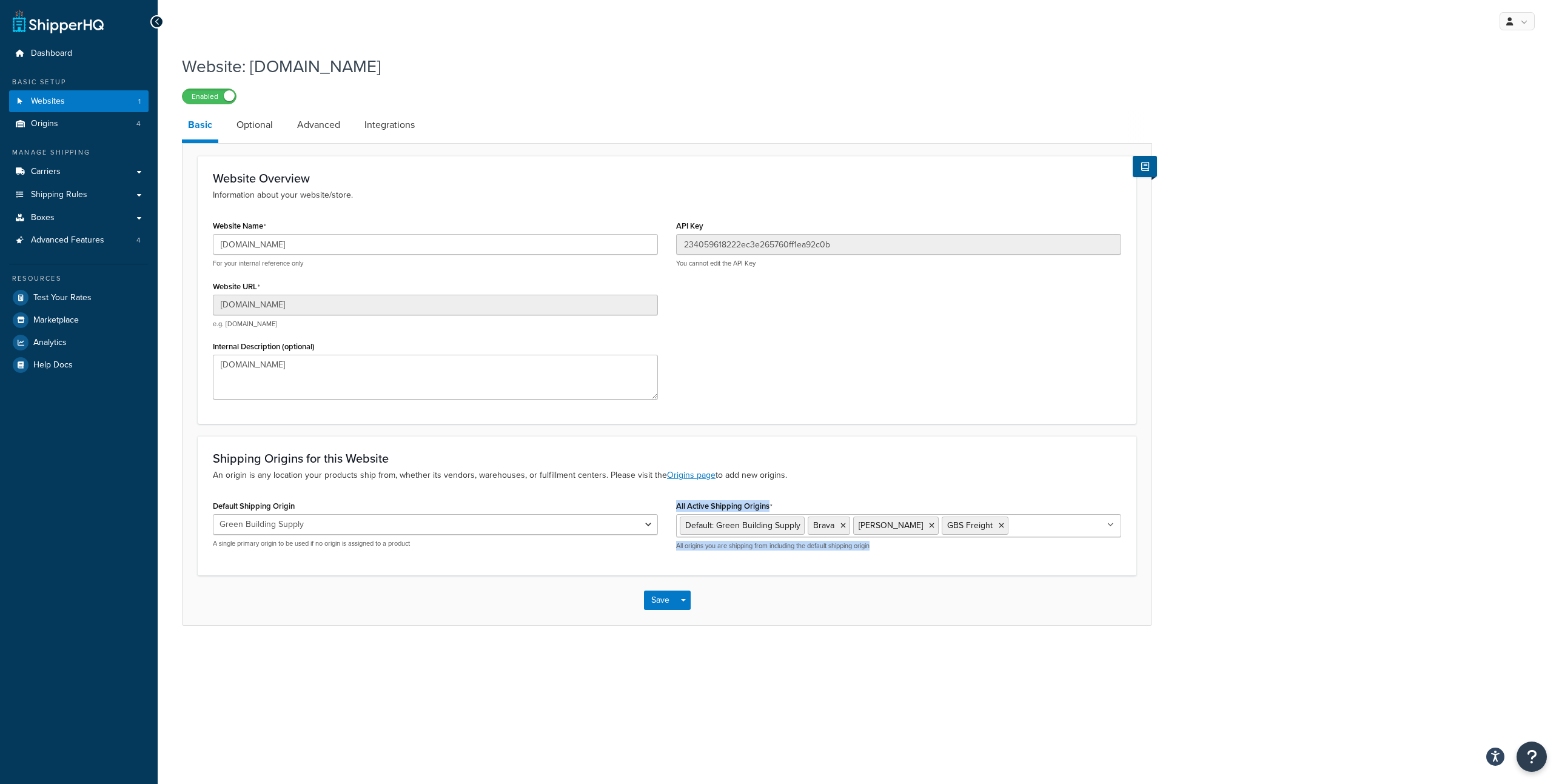
drag, startPoint x: 681, startPoint y: 506, endPoint x: 1208, endPoint y: 558, distance: 529.6
click at [1208, 558] on div "Website: [DOMAIN_NAME] Enabled Basic Optional Advanced Integrations Website Ove…" at bounding box center [858, 353] width 1401 height 608
drag, startPoint x: 1208, startPoint y: 558, endPoint x: 1216, endPoint y: 558, distance: 8.0
click at [1210, 558] on div "Website: [DOMAIN_NAME] Enabled Basic Optional Advanced Integrations Website Ove…" at bounding box center [858, 353] width 1401 height 608
click at [100, 249] on link "Advanced Features 4" at bounding box center [79, 240] width 140 height 22
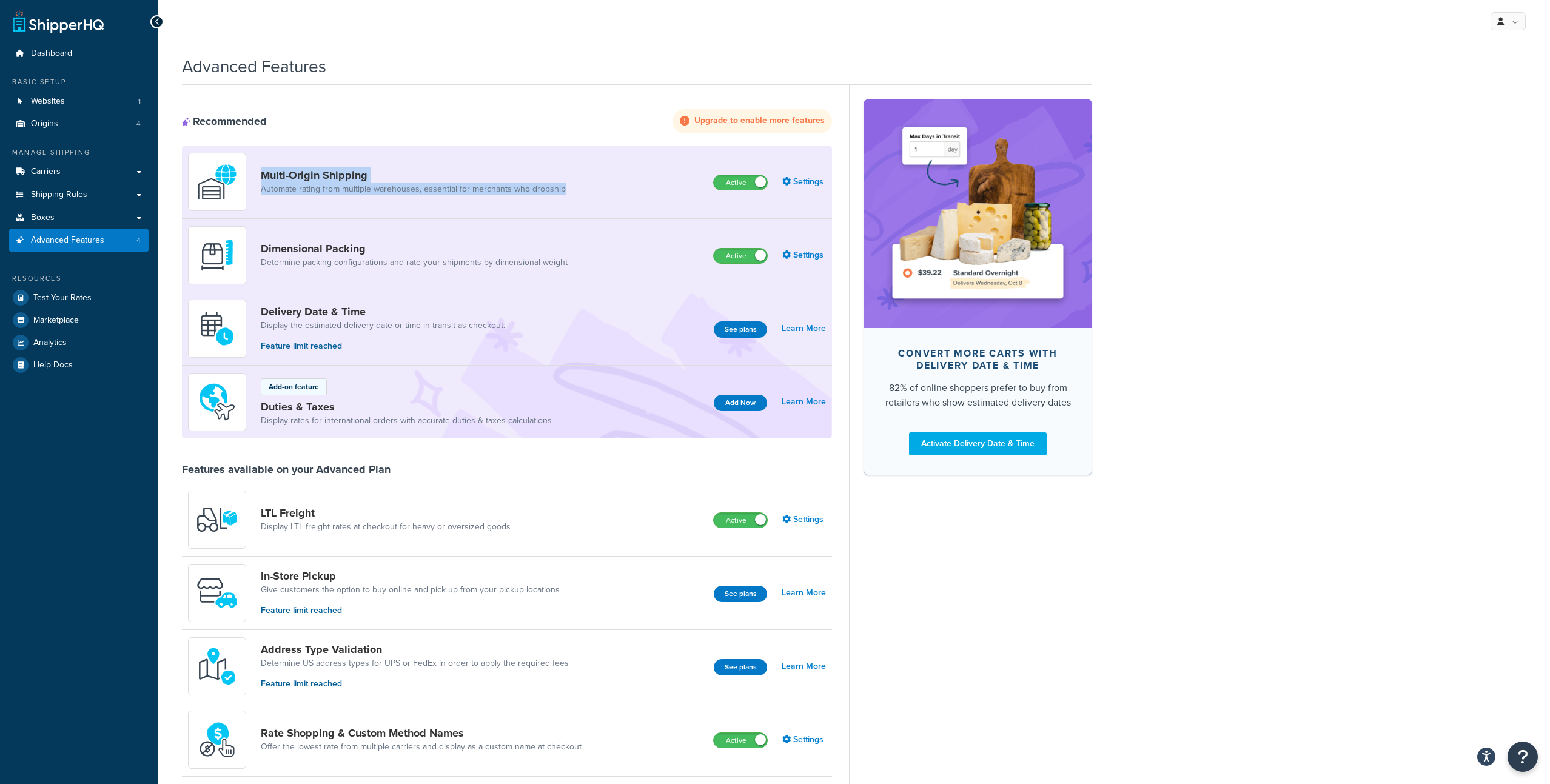
drag, startPoint x: 259, startPoint y: 173, endPoint x: 569, endPoint y: 186, distance: 310.3
click at [569, 186] on div "Multi-Origin Shipping Automate rating from multiple warehouses, essential for m…" at bounding box center [381, 181] width 388 height 58
click at [520, 102] on div "Recommended Upgrade to enable more features Multi-Origin Shipping Automate rati…" at bounding box center [507, 677] width 650 height 1186
click at [804, 187] on link "Settings" at bounding box center [804, 182] width 44 height 17
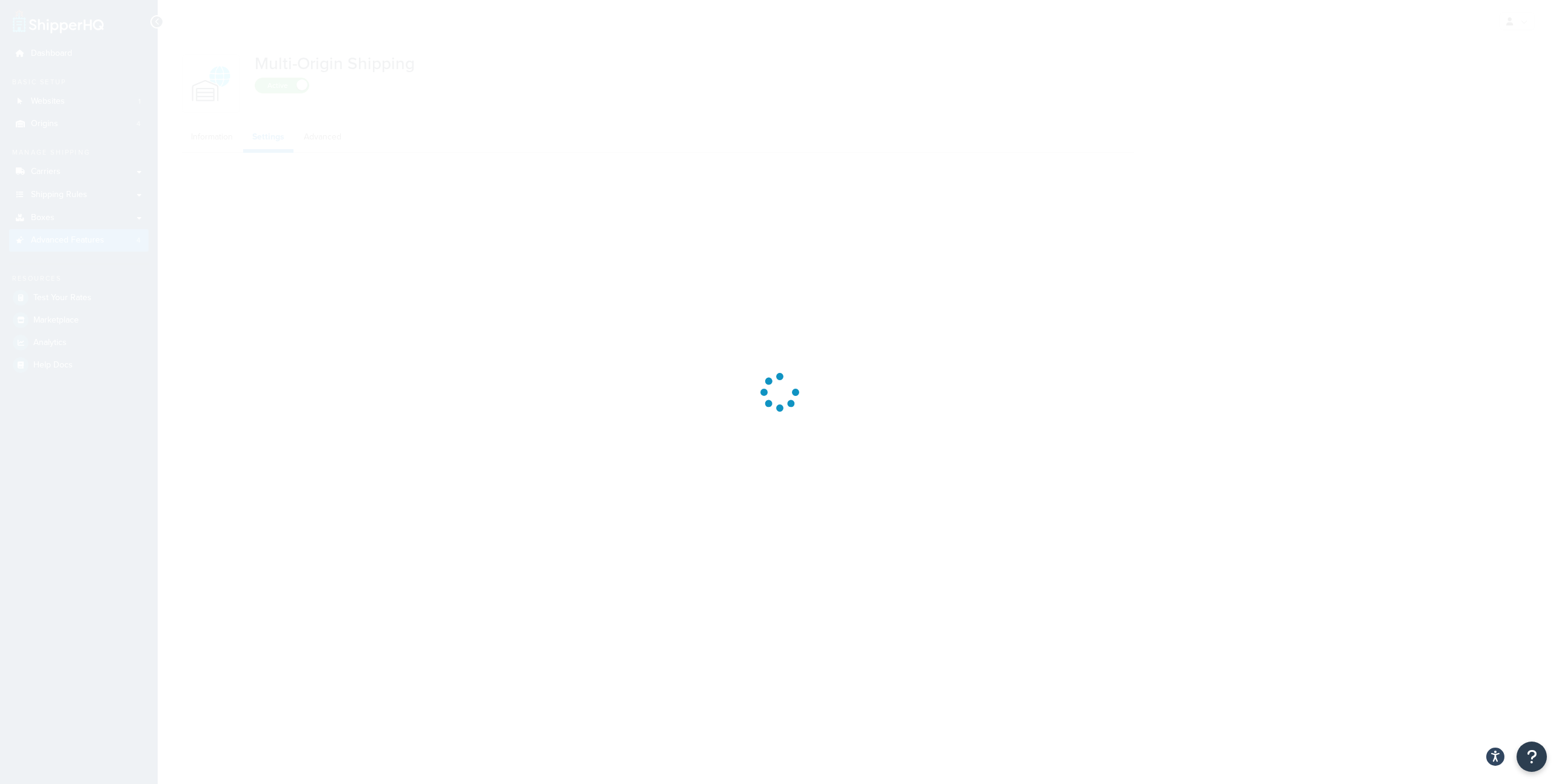
select select "false"
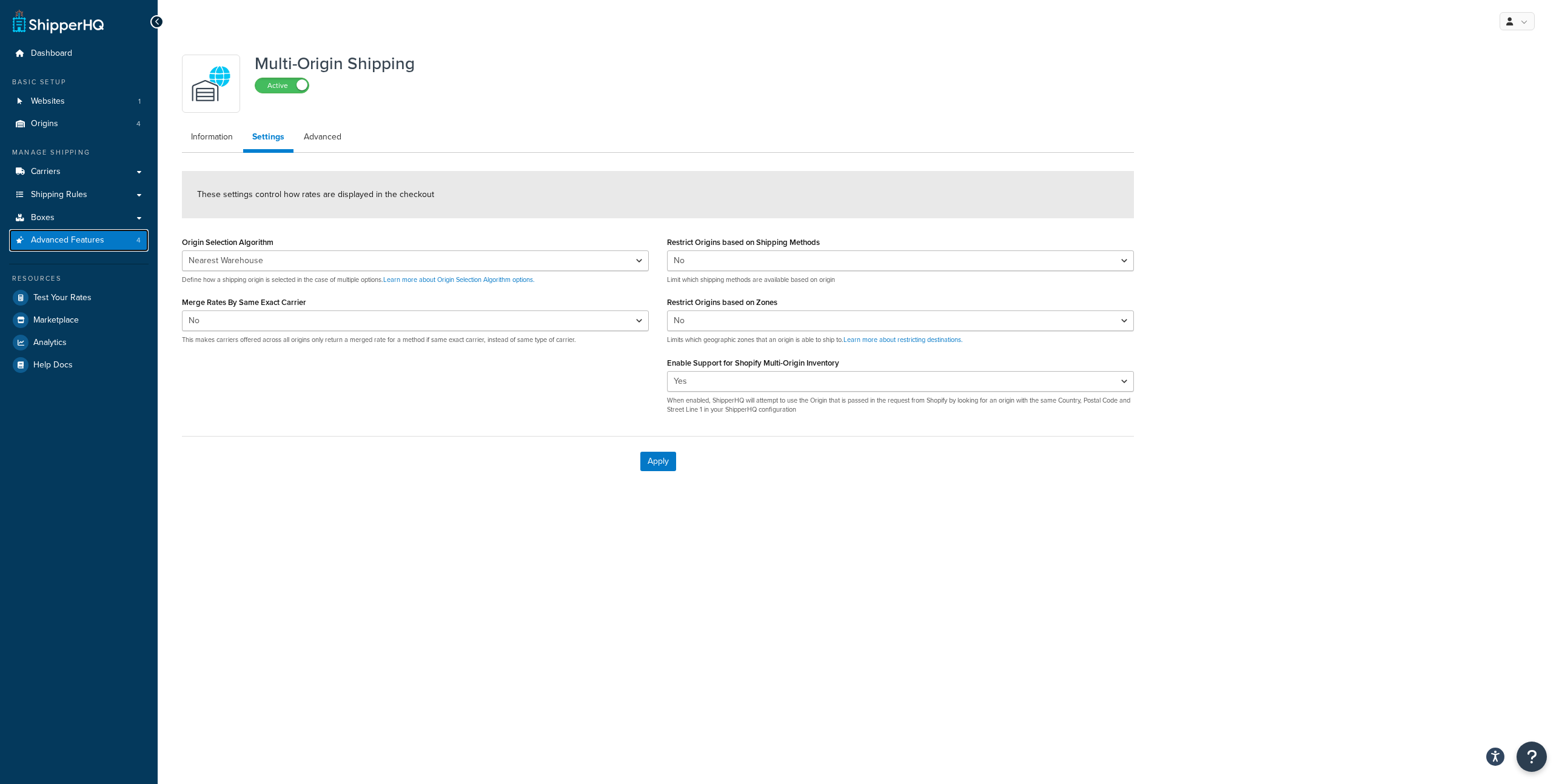
click at [97, 240] on span "Advanced Features" at bounding box center [67, 240] width 73 height 10
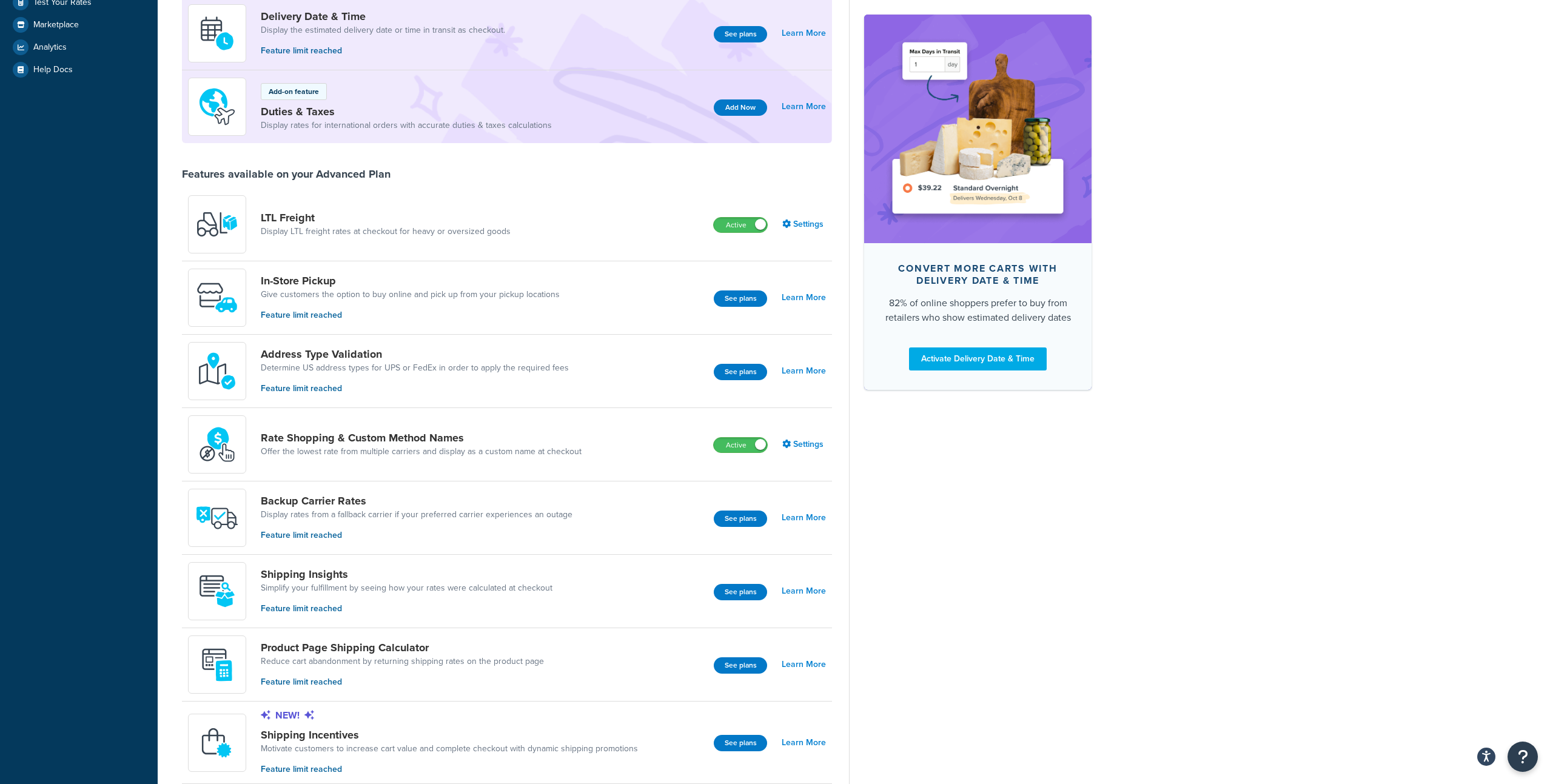
scroll to position [297, 0]
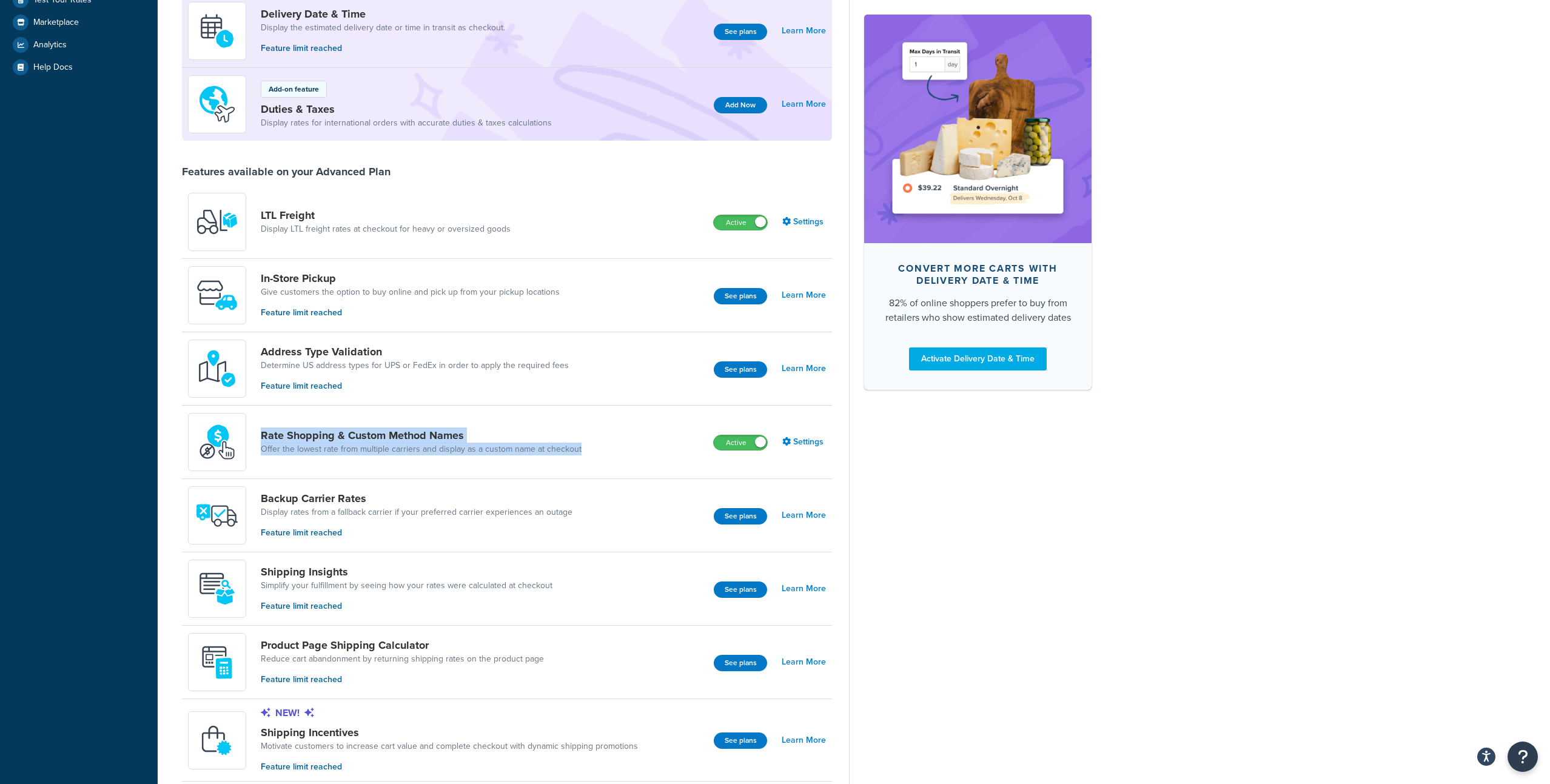
drag, startPoint x: 577, startPoint y: 452, endPoint x: 260, endPoint y: 439, distance: 317.3
click at [260, 439] on div "Rate Shopping & Custom Method Names Offer the lowest rate from multiple carrier…" at bounding box center [389, 441] width 403 height 58
click at [1024, 519] on div "Convert more carts with delivery date & time 82% of online shoppers prefer to b…" at bounding box center [970, 380] width 242 height 1186
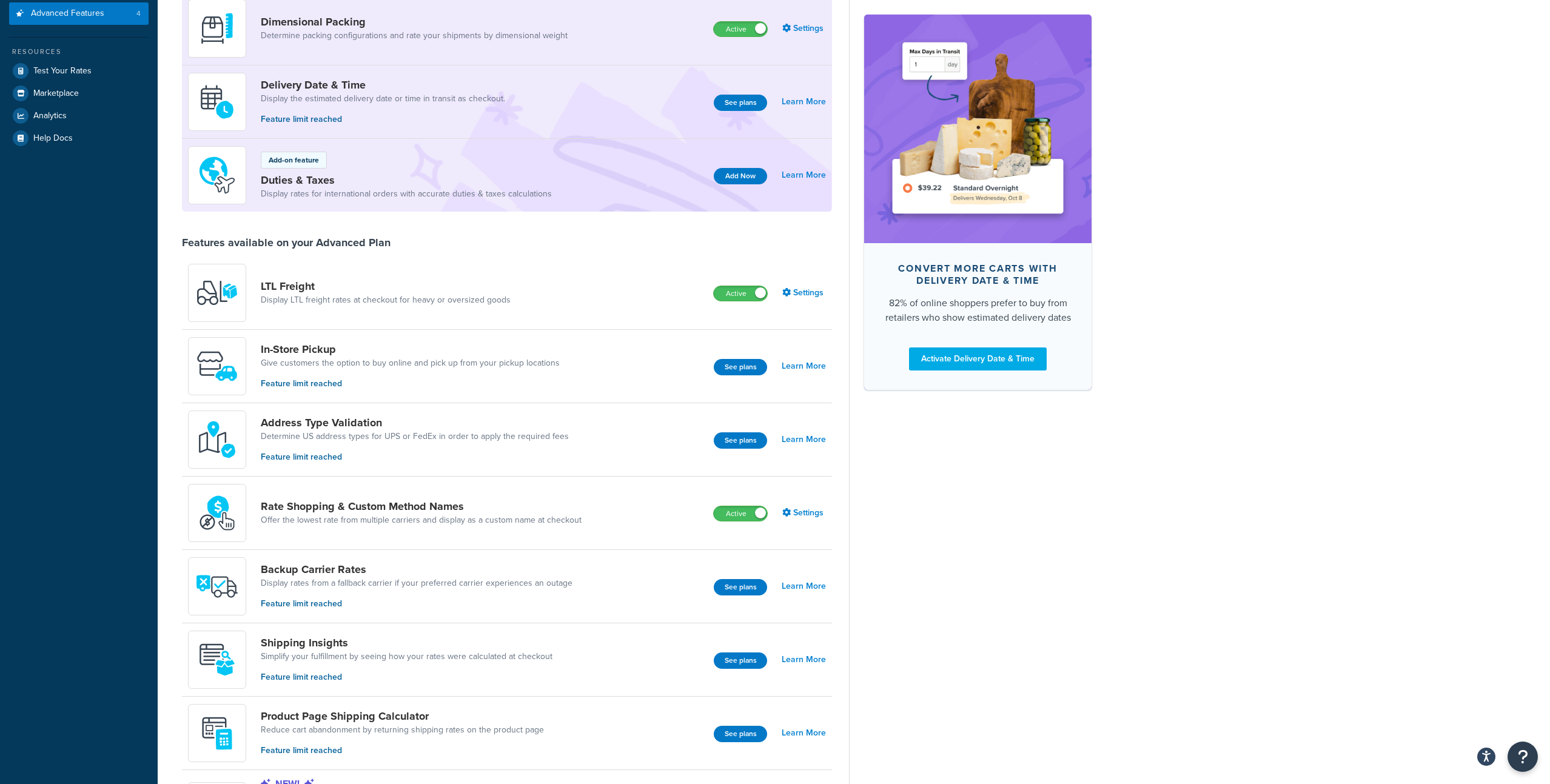
scroll to position [229, 0]
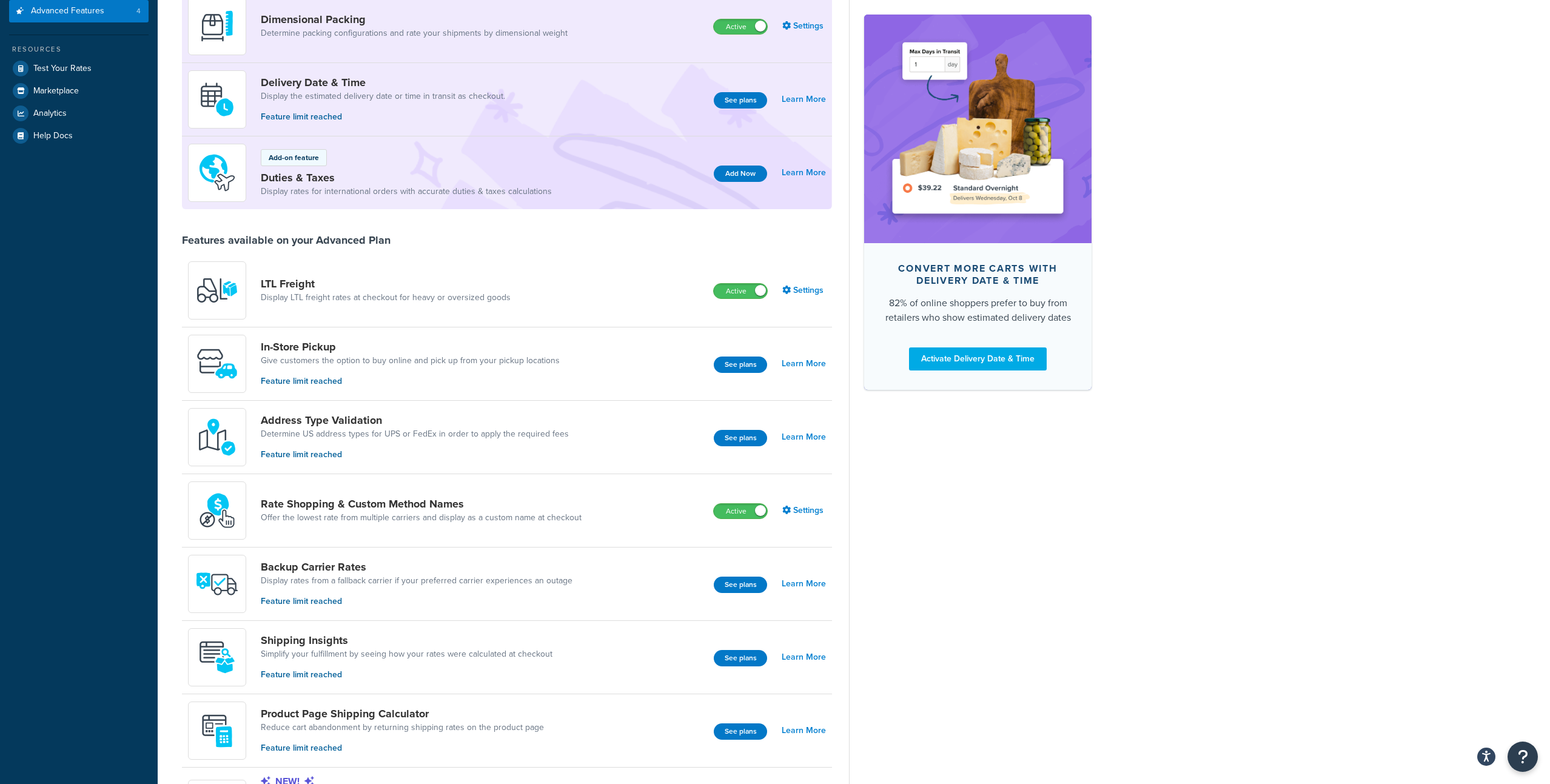
click at [434, 528] on div "Rate Shopping & Custom Method Names Offer the lowest rate from multiple carrier…" at bounding box center [389, 510] width 403 height 58
click at [804, 507] on link "Settings" at bounding box center [804, 510] width 44 height 17
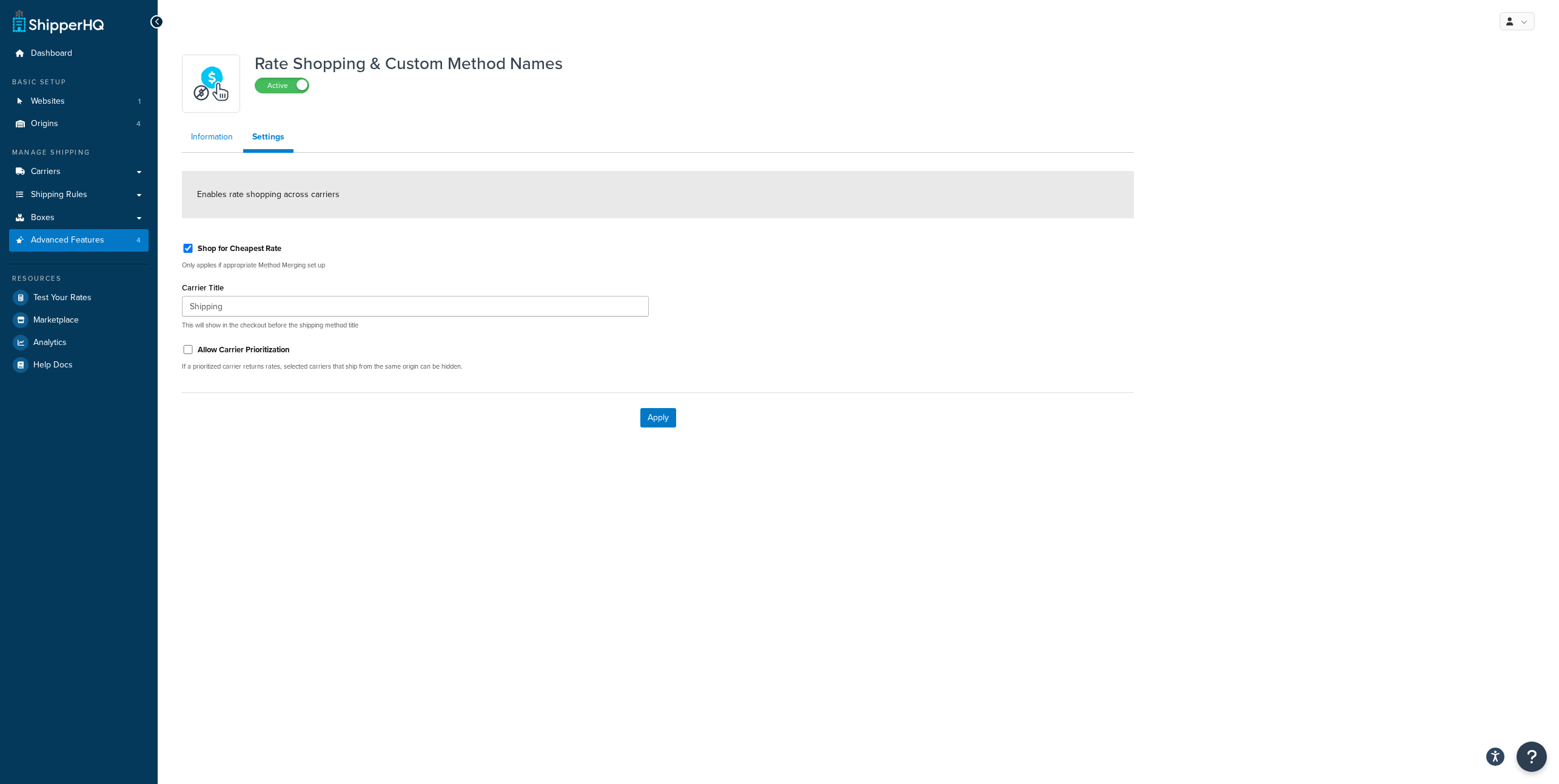
click at [214, 137] on link "Information" at bounding box center [212, 137] width 60 height 24
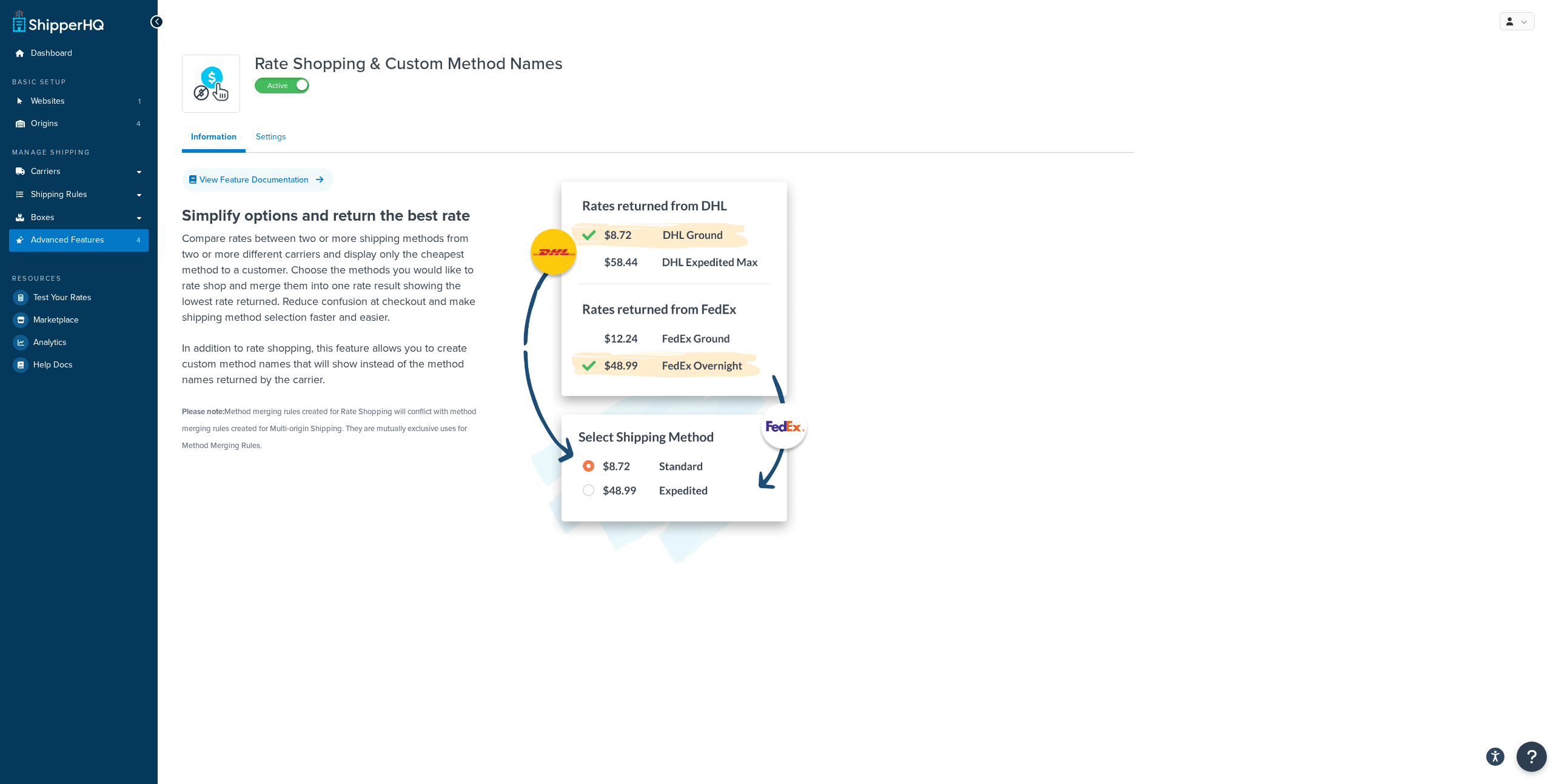
click at [269, 137] on link "Settings" at bounding box center [271, 137] width 49 height 24
